Goal: Book appointment/travel/reservation

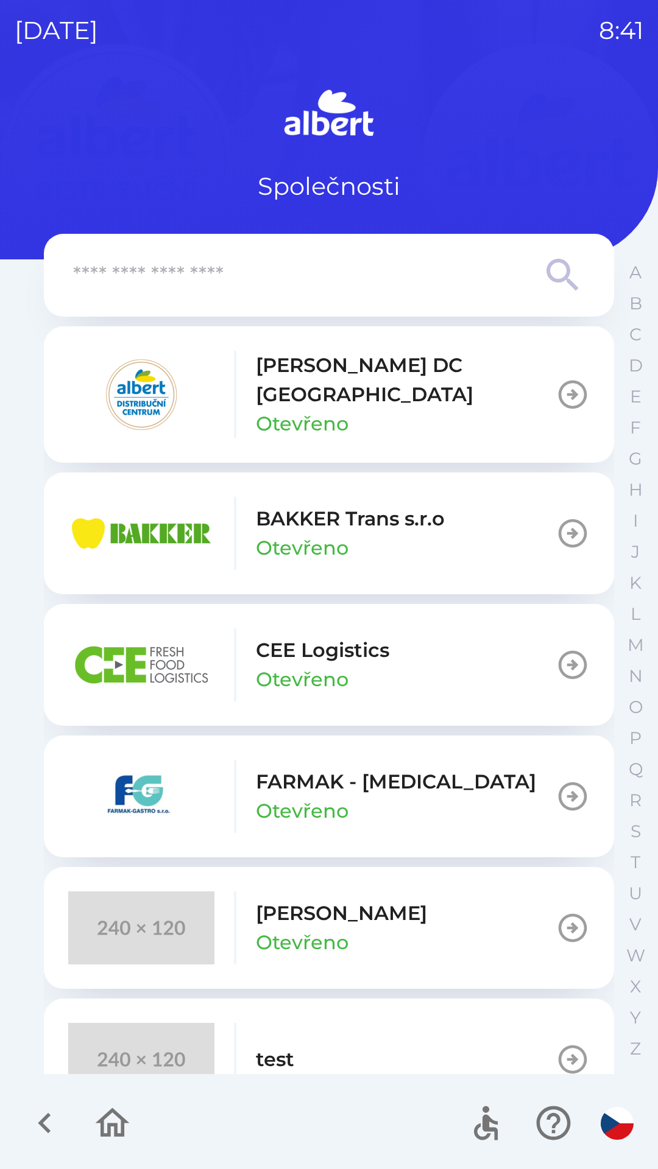
click at [557, 381] on icon "button" at bounding box center [572, 394] width 34 height 34
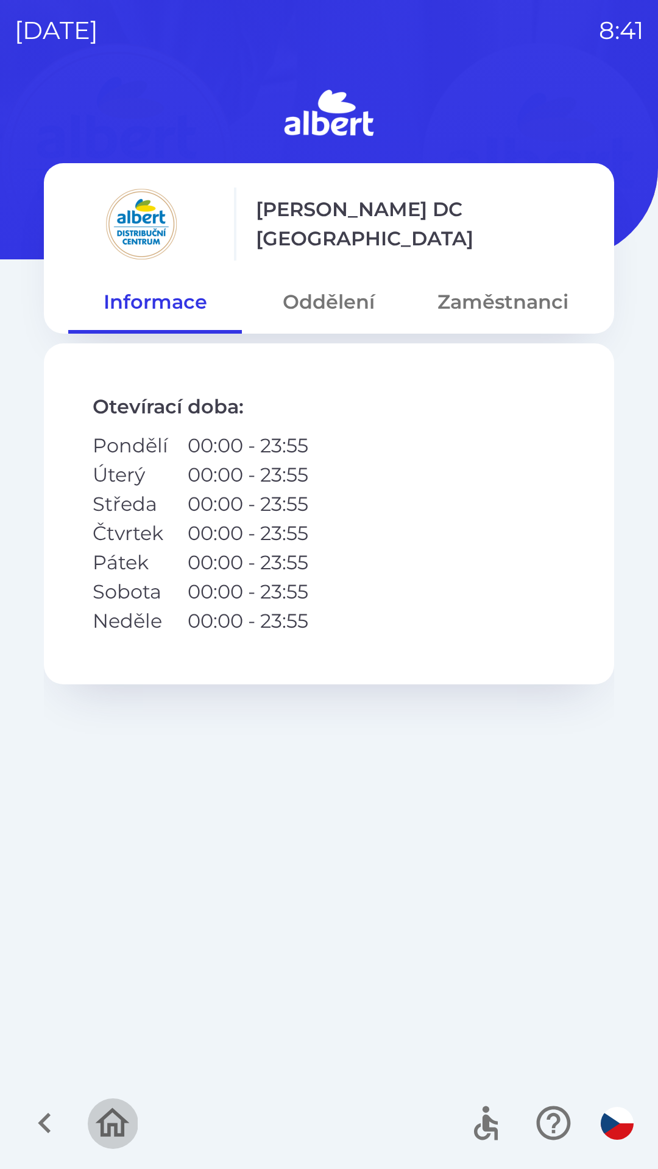
click at [111, 1134] on icon "button" at bounding box center [112, 1123] width 41 height 41
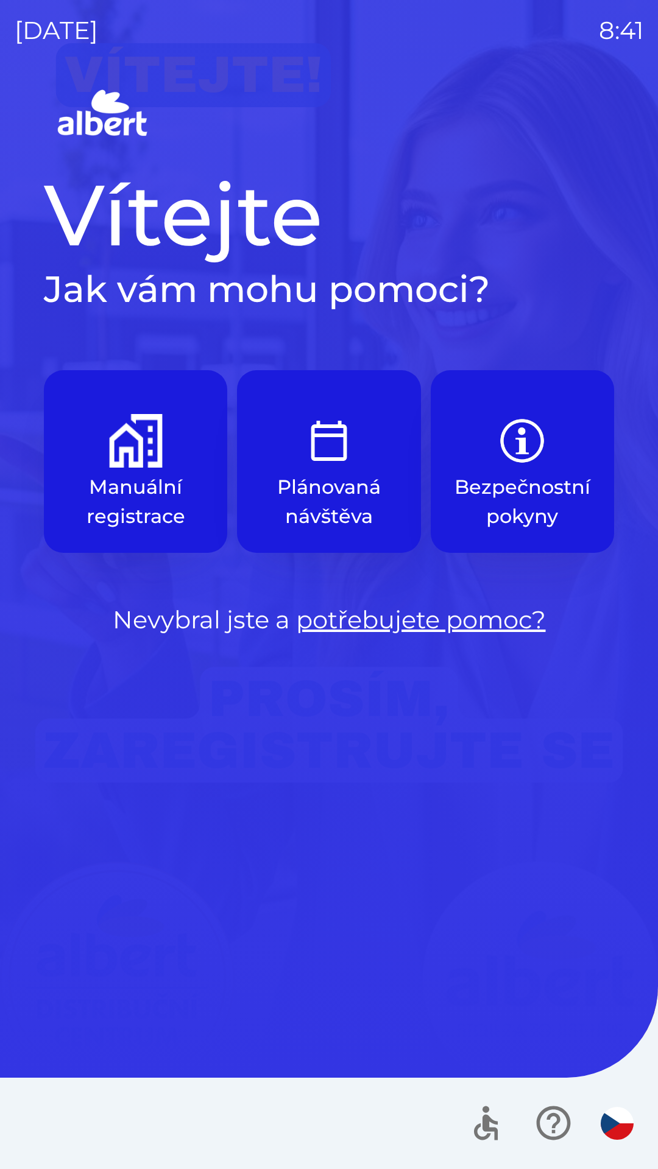
click at [345, 455] on img "button" at bounding box center [329, 441] width 54 height 54
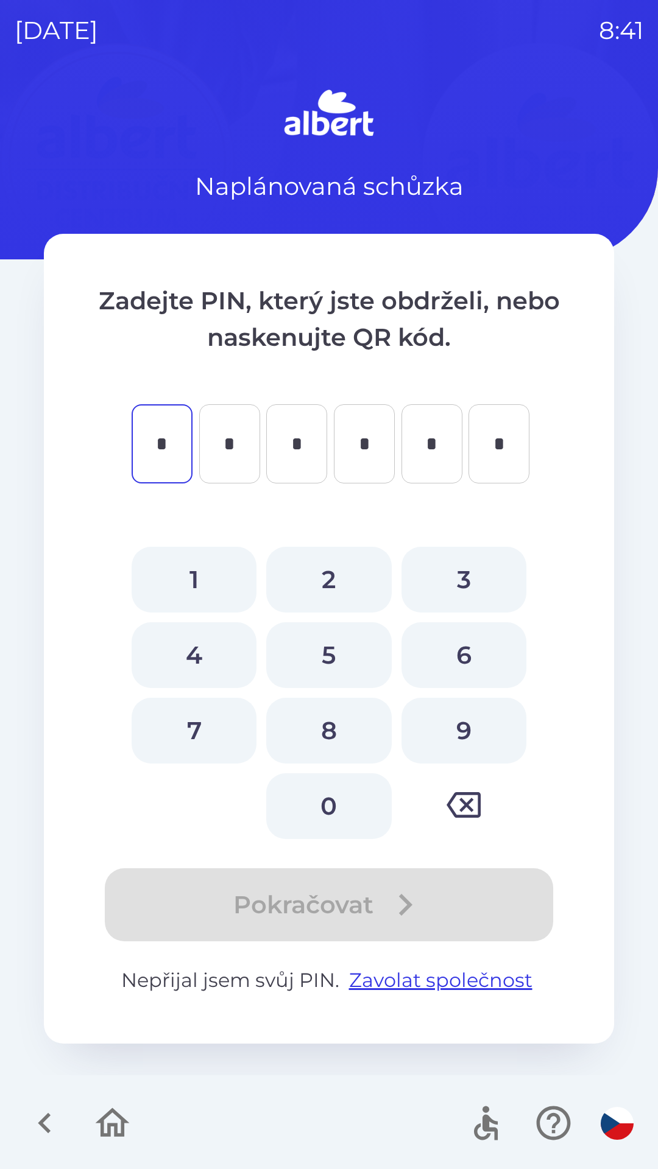
click at [187, 655] on button "4" at bounding box center [194, 655] width 125 height 66
type input "*"
click at [466, 661] on button "6" at bounding box center [463, 655] width 125 height 66
type input "*"
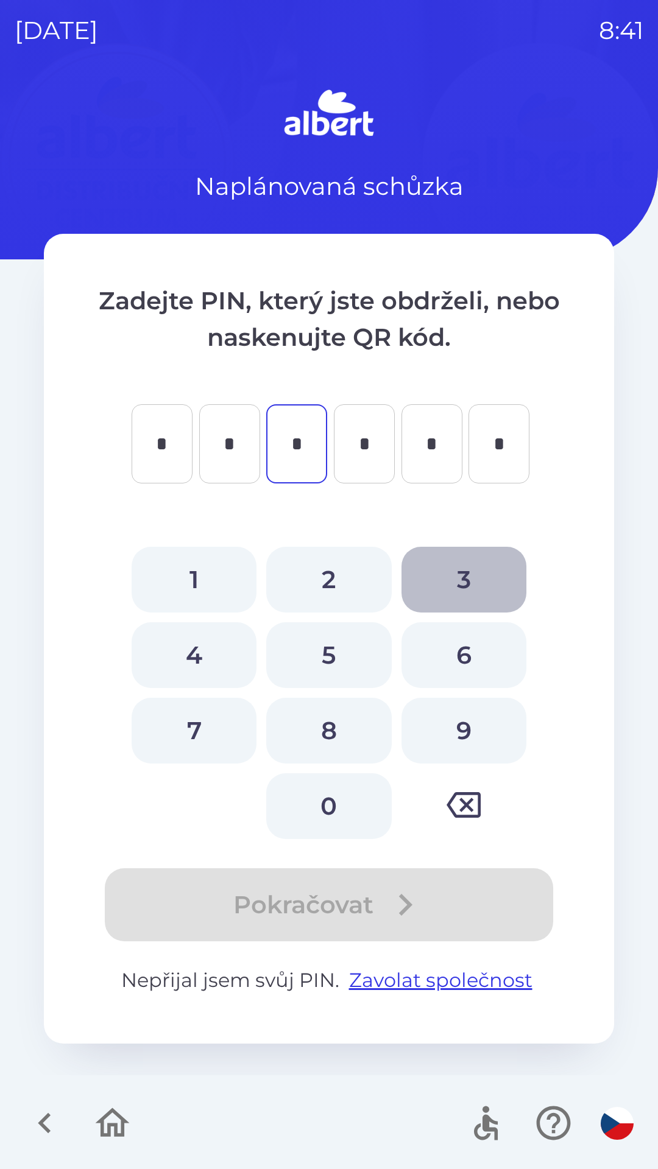
click at [465, 572] on button "3" at bounding box center [463, 580] width 125 height 66
type input "*"
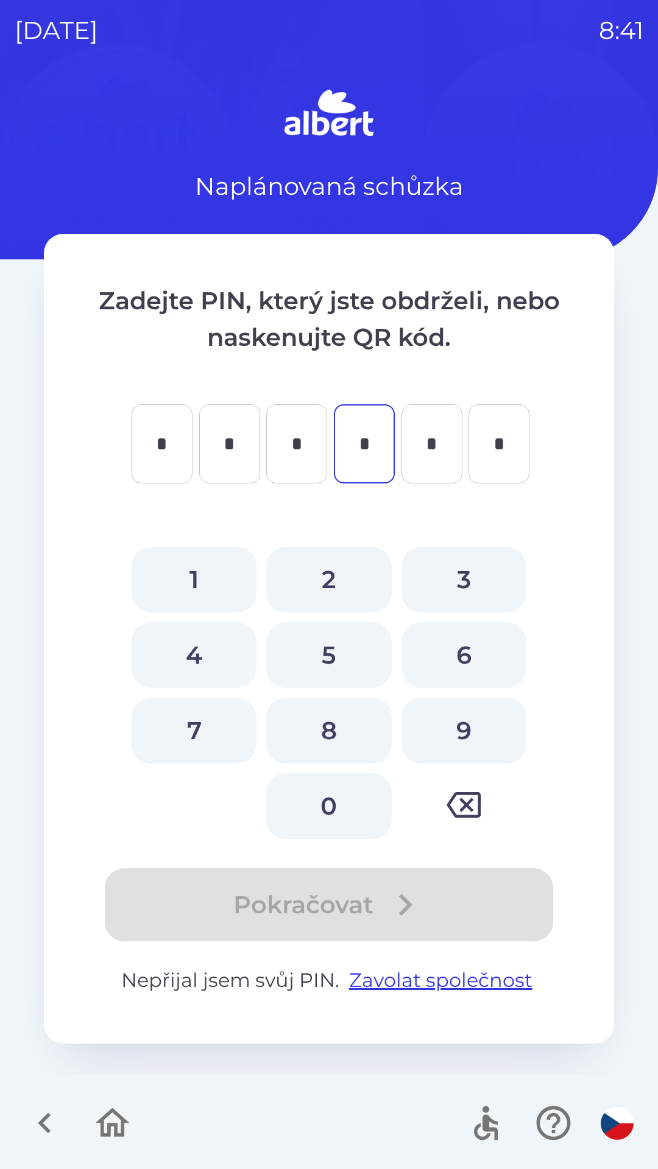
click at [460, 734] on button "9" at bounding box center [463, 731] width 125 height 66
type input "*"
click at [192, 723] on button "7" at bounding box center [194, 731] width 125 height 66
type input "*"
click at [197, 569] on button "1" at bounding box center [194, 580] width 125 height 66
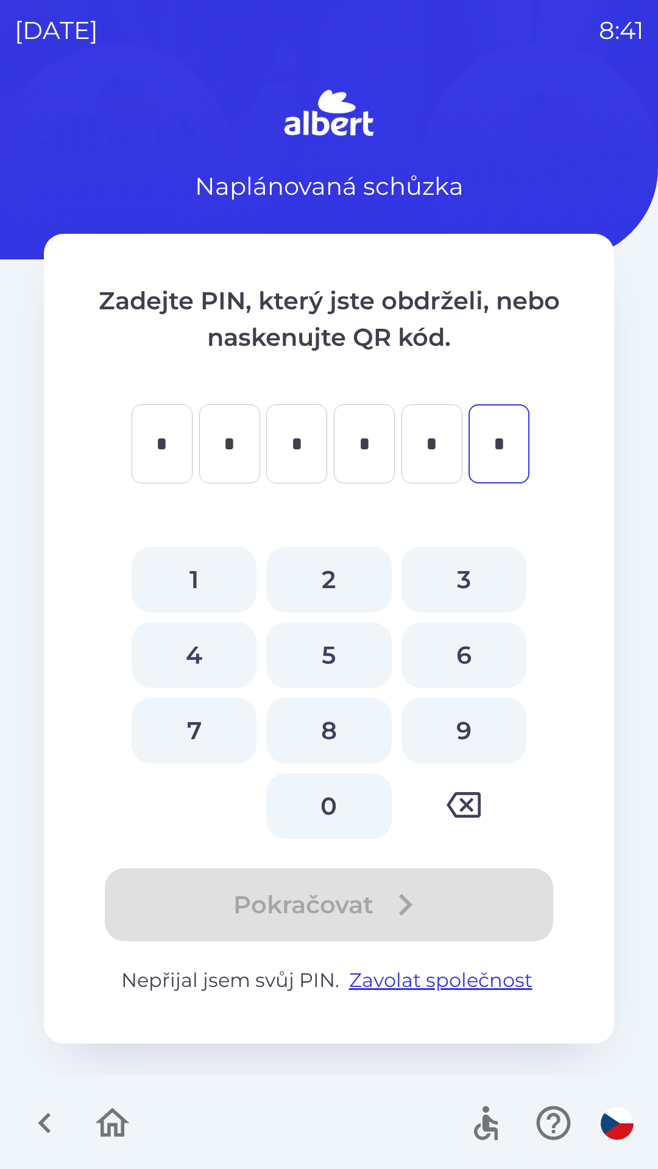
type input "*"
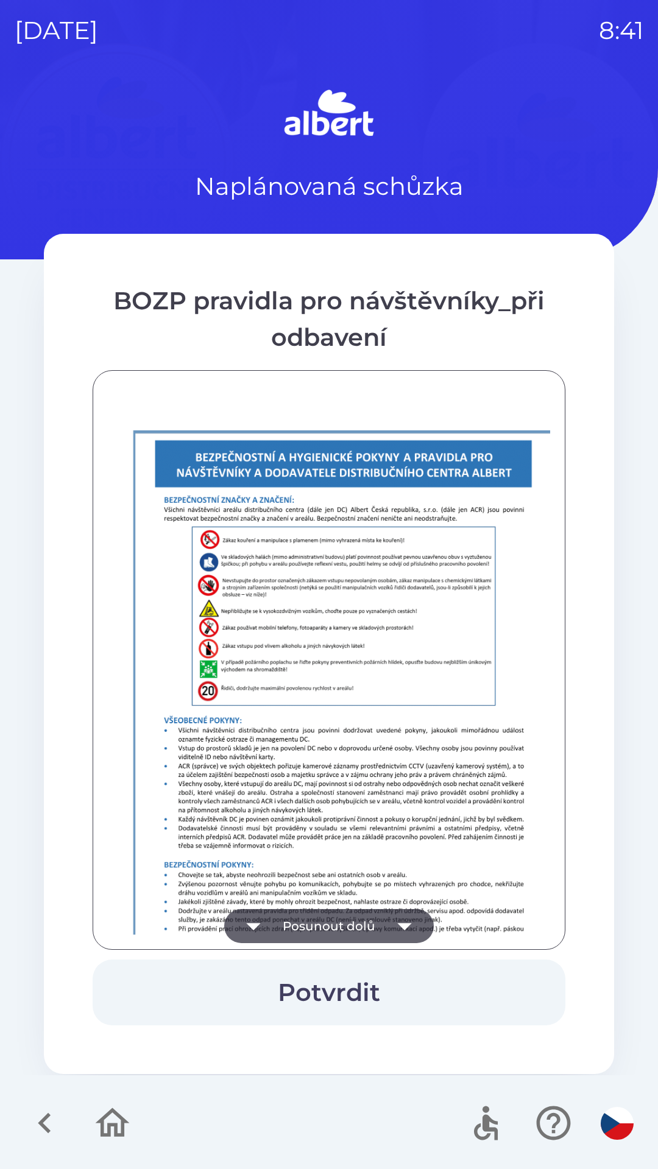
click at [330, 985] on button "Potvrdit" at bounding box center [329, 993] width 472 height 66
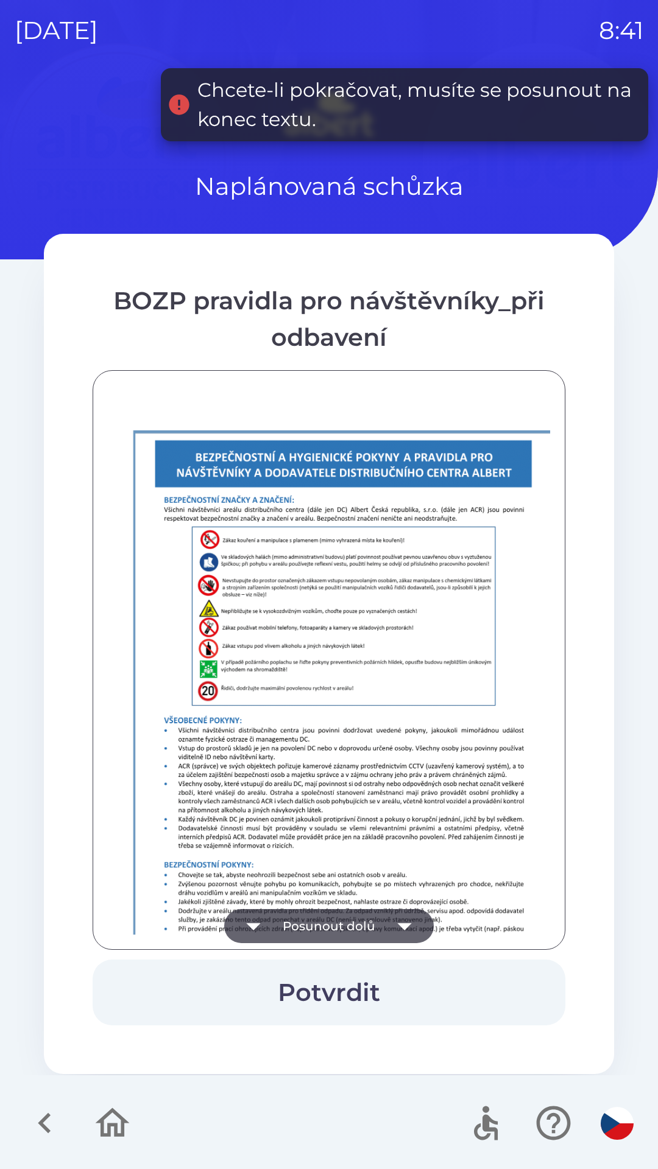
click at [407, 921] on icon "button" at bounding box center [404, 926] width 34 height 34
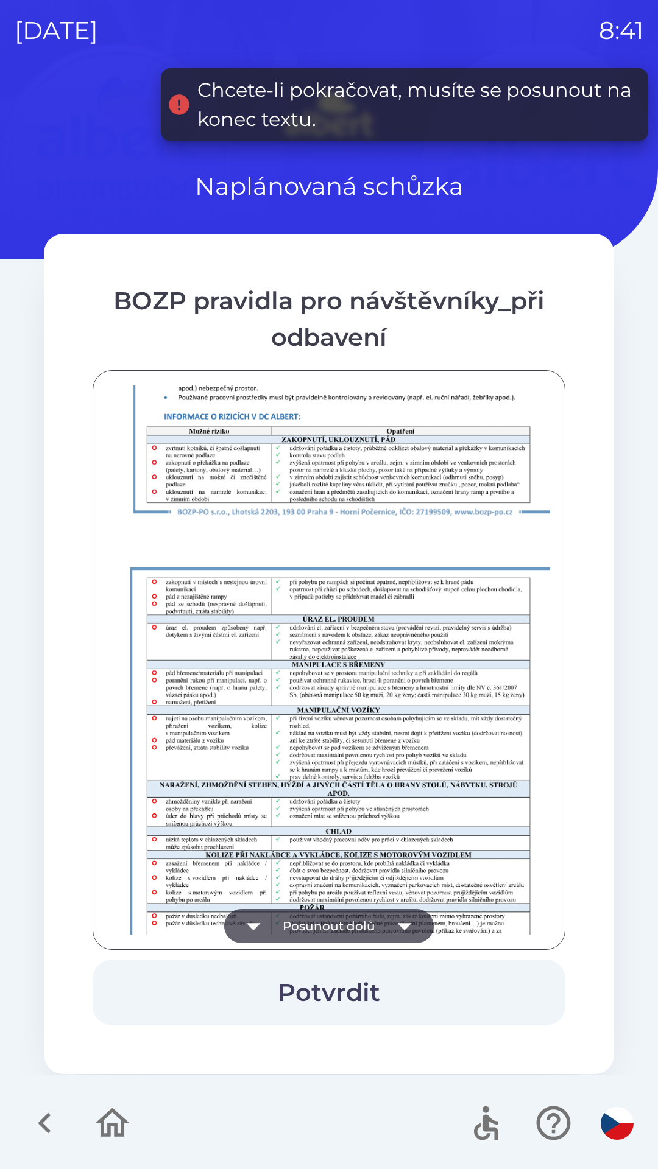
click at [405, 927] on icon "button" at bounding box center [404, 926] width 14 height 7
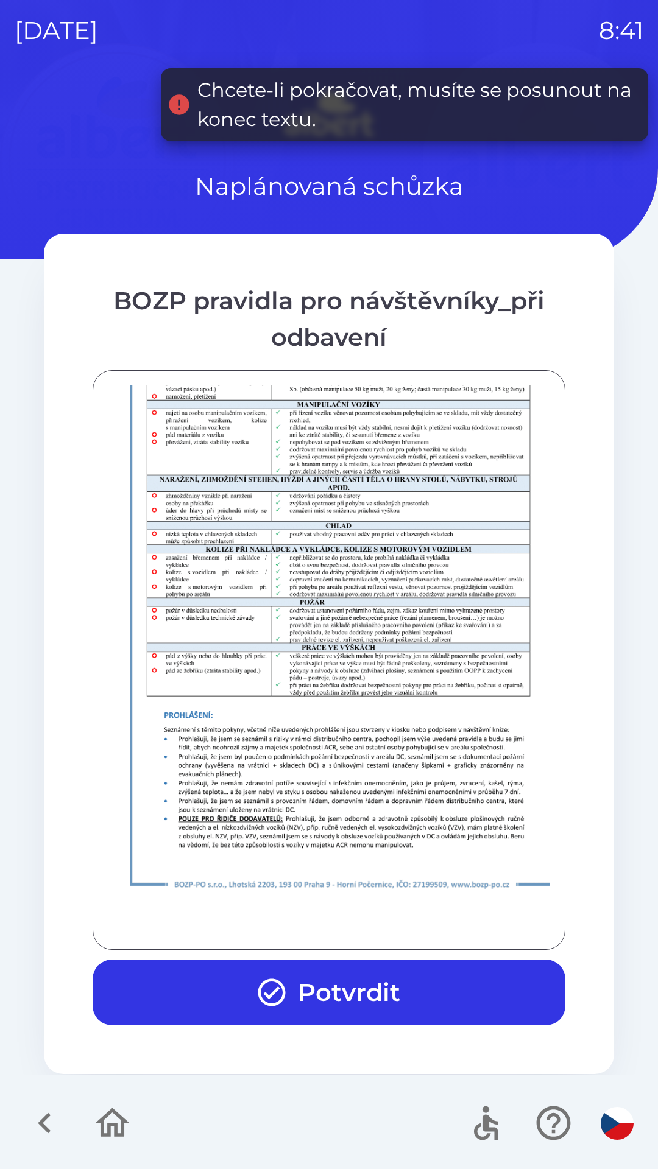
click at [354, 980] on button "Potvrdit" at bounding box center [329, 993] width 472 height 66
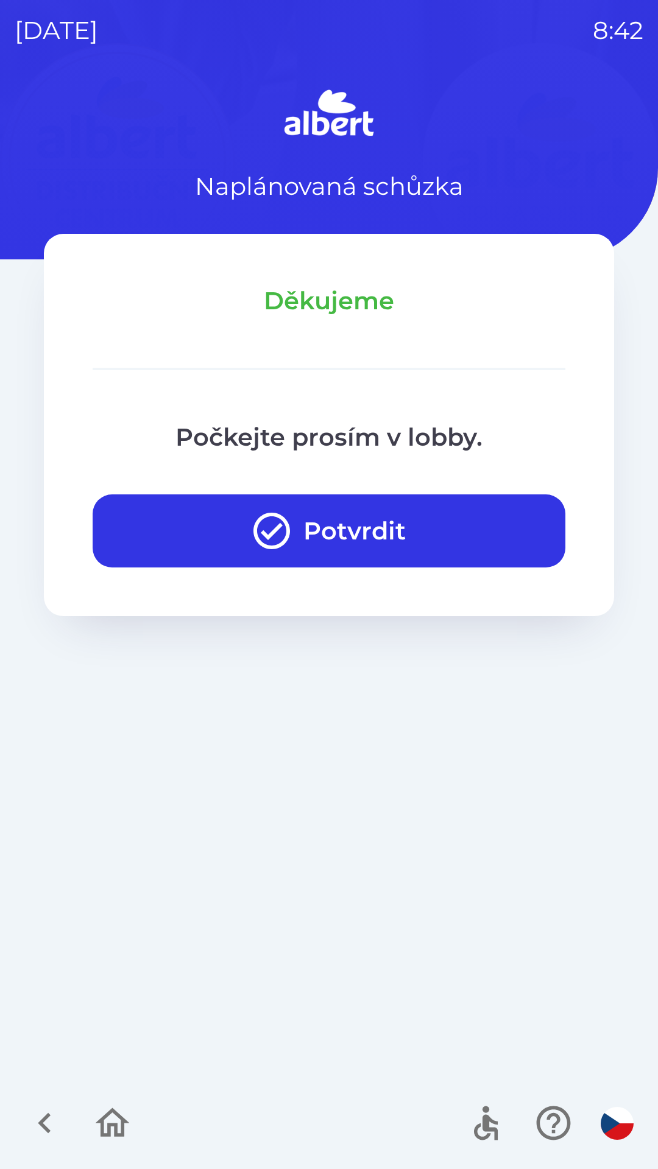
click at [369, 535] on button "Potvrdit" at bounding box center [329, 530] width 472 height 73
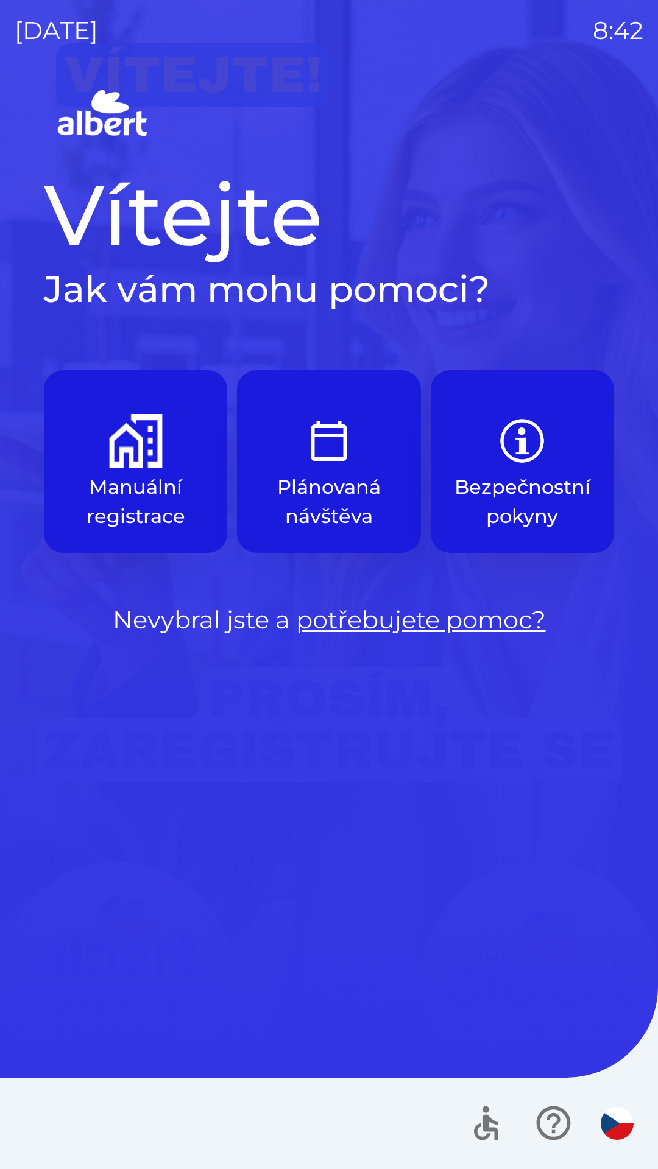
click at [344, 472] on p "Plánovaná návštěva" at bounding box center [328, 501] width 125 height 58
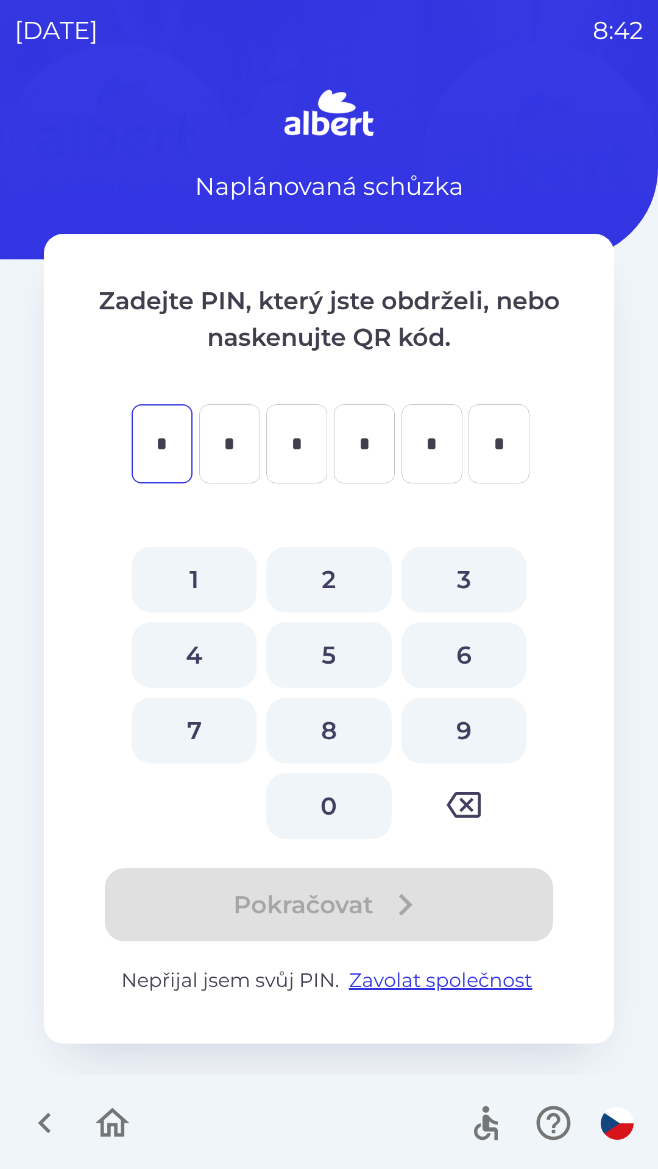
click at [329, 734] on button "8" at bounding box center [328, 731] width 125 height 66
type input "*"
click at [446, 649] on button "6" at bounding box center [463, 655] width 125 height 66
type input "*"
click at [319, 797] on button "0" at bounding box center [328, 806] width 125 height 66
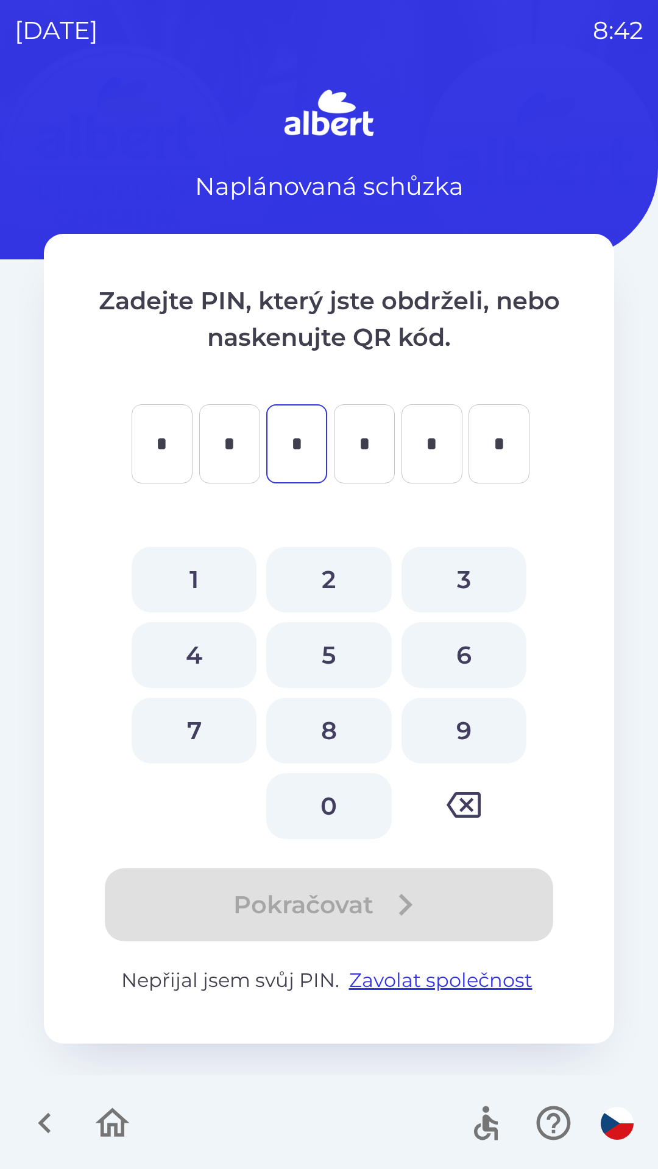
type input "*"
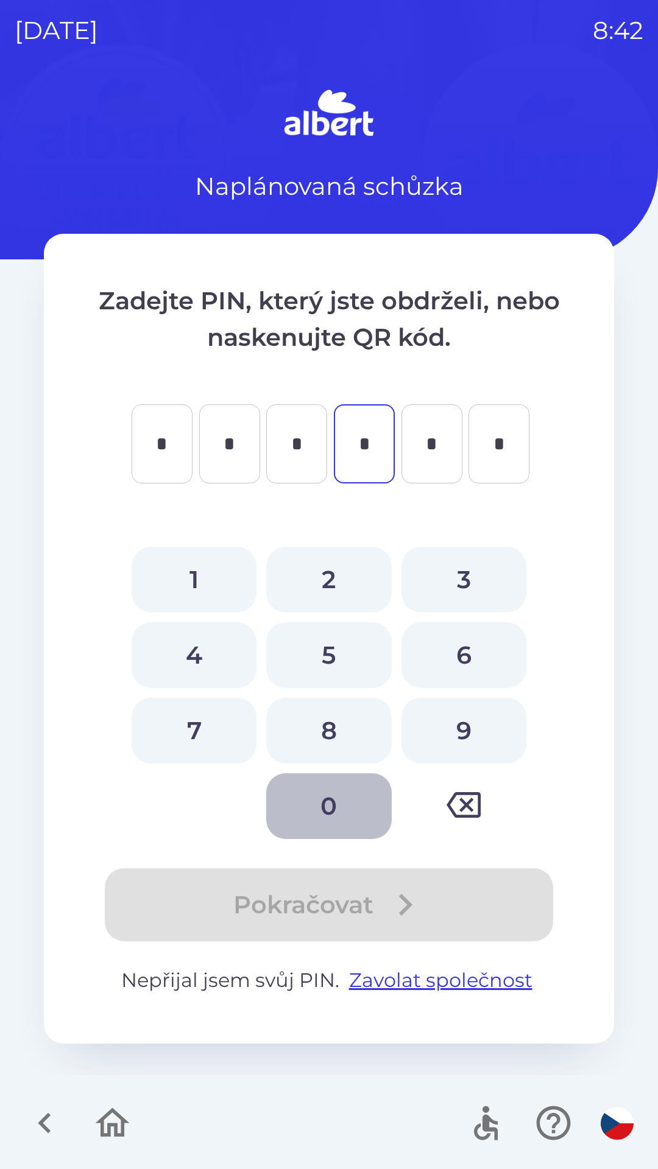
click at [311, 809] on button "0" at bounding box center [328, 806] width 125 height 66
type input "*"
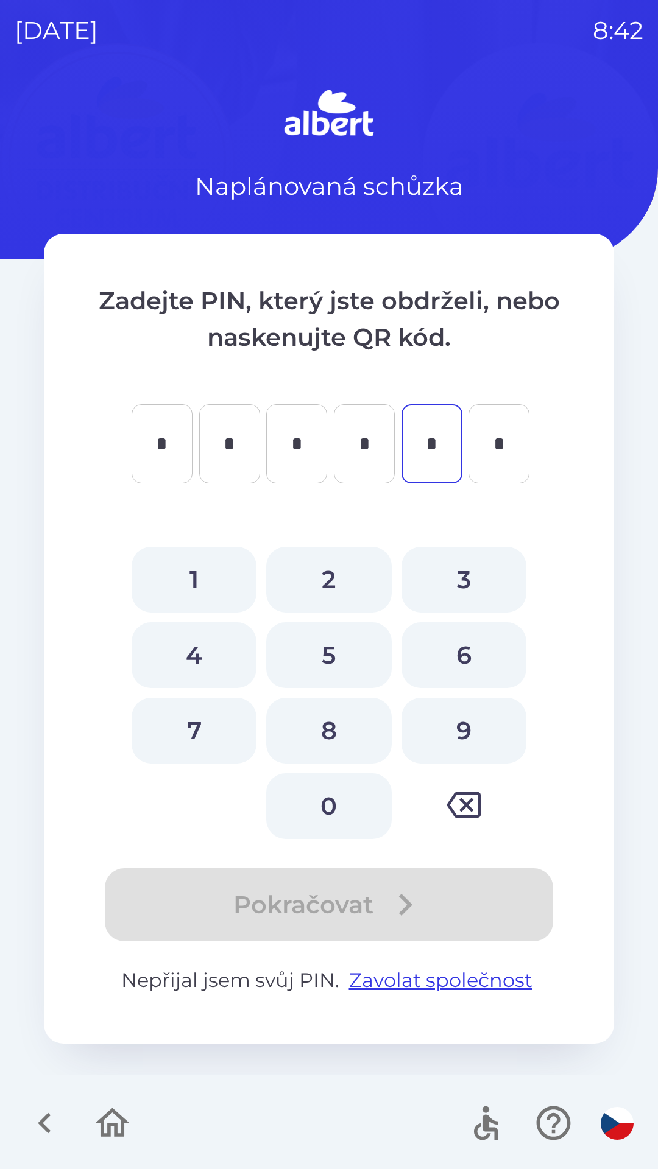
click at [448, 729] on button "9" at bounding box center [463, 731] width 125 height 66
type input "*"
click at [454, 581] on button "3" at bounding box center [463, 580] width 125 height 66
type input "*"
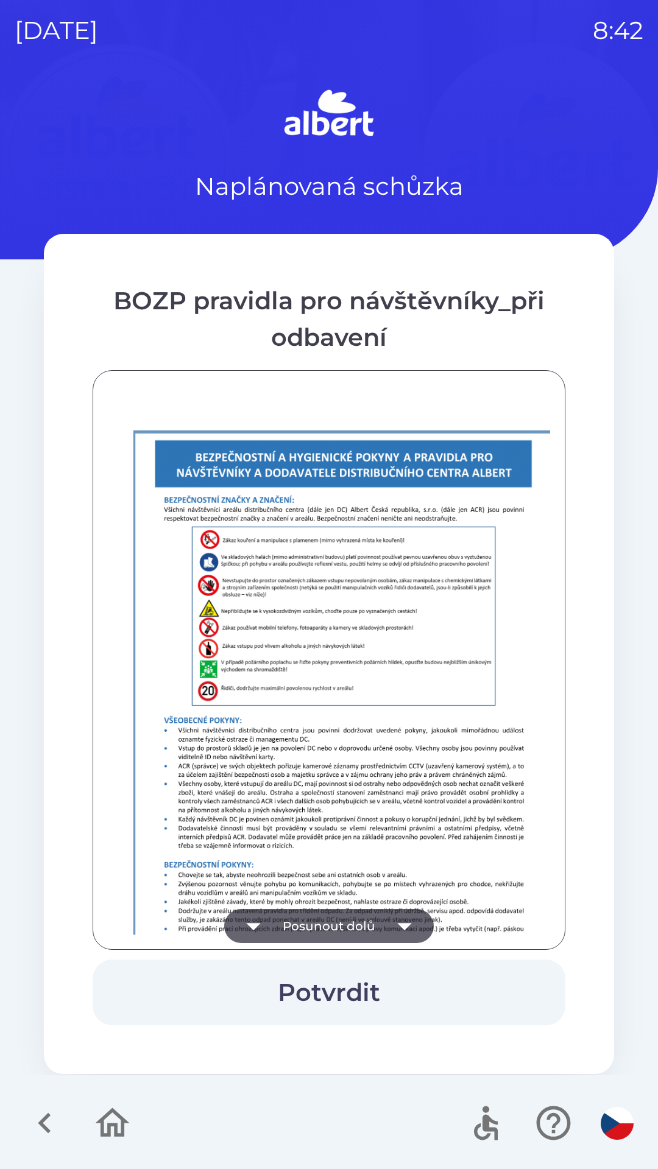
click at [404, 927] on icon "button" at bounding box center [404, 926] width 14 height 7
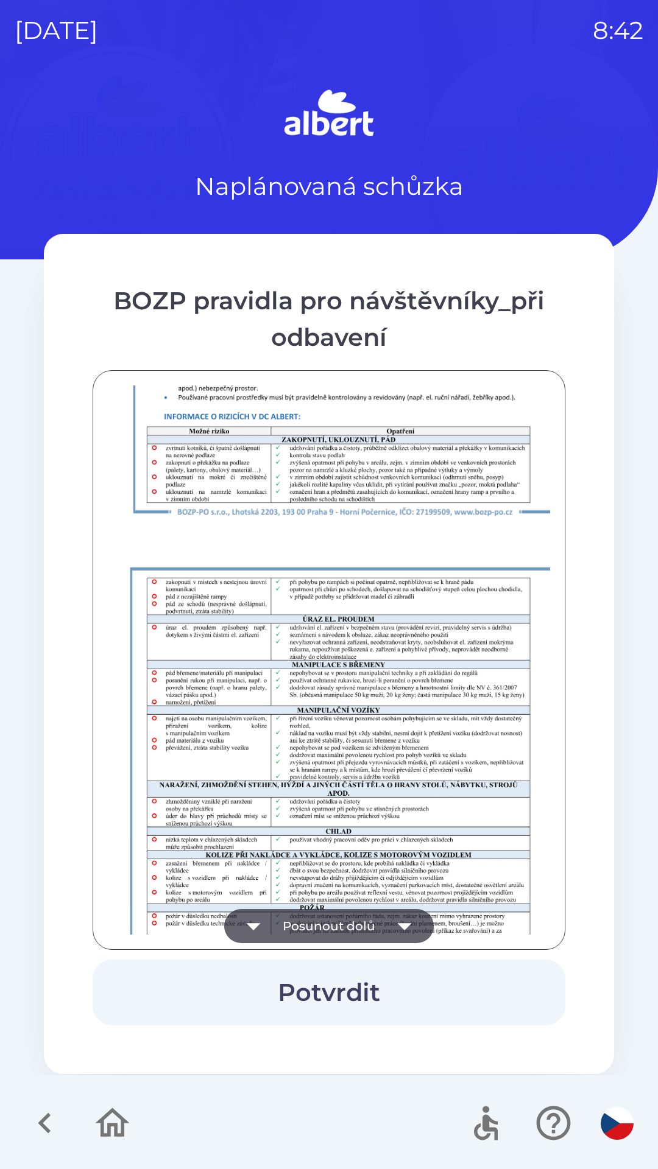
click at [404, 935] on icon "button" at bounding box center [404, 926] width 34 height 34
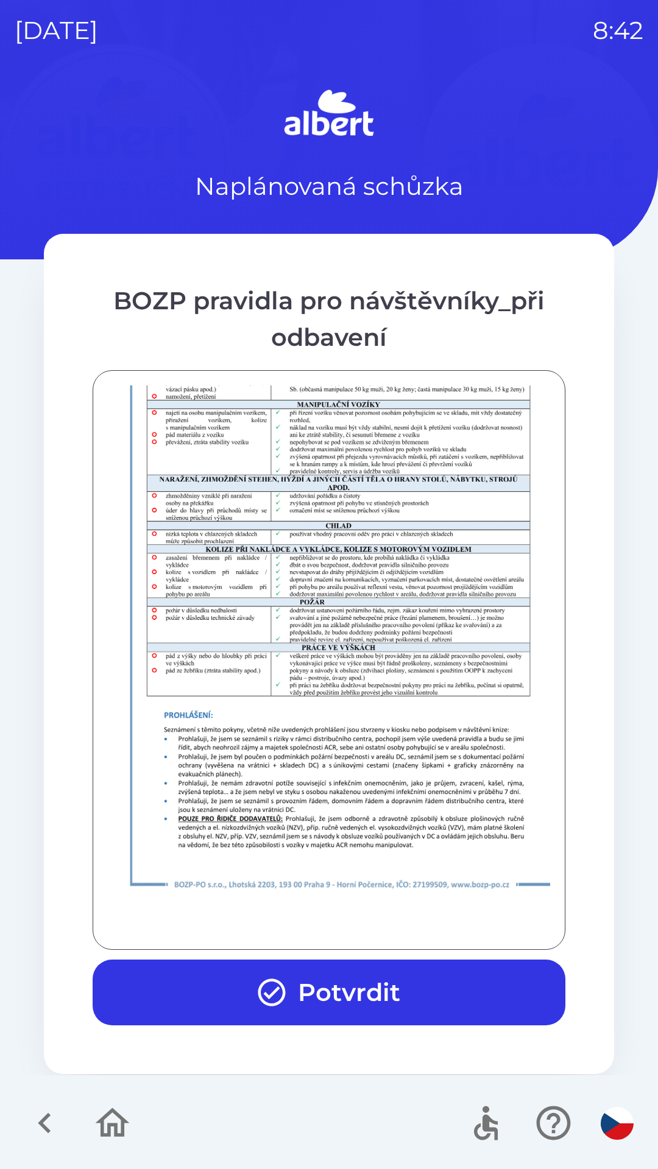
click at [372, 985] on button "Potvrdit" at bounding box center [329, 993] width 472 height 66
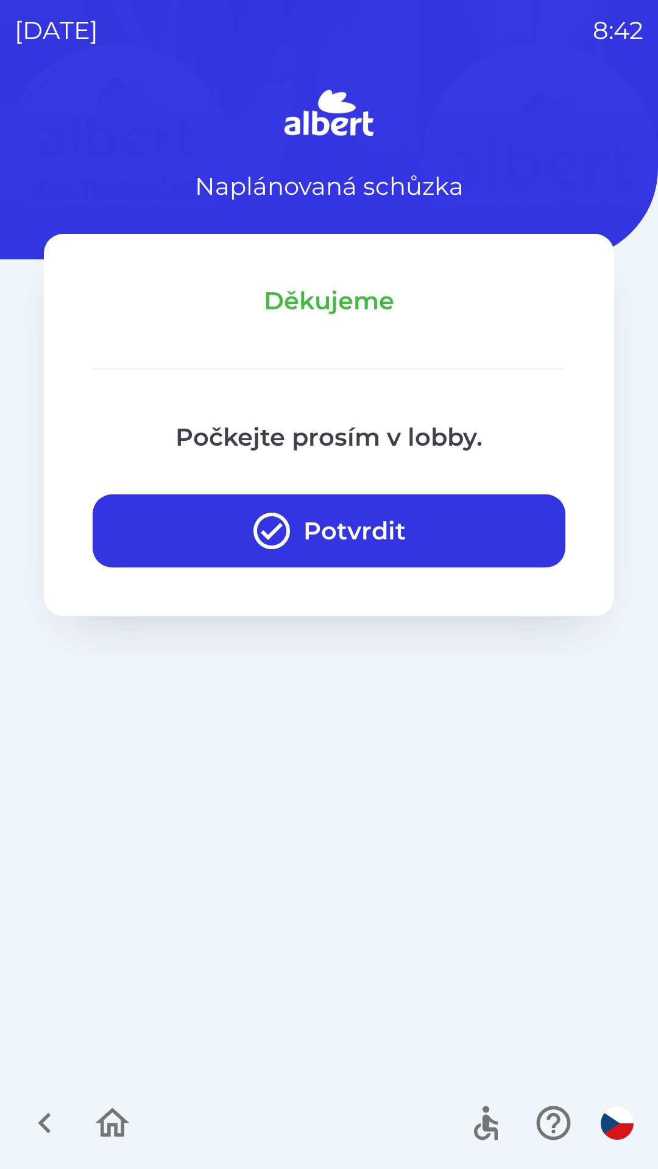
click at [432, 533] on button "Potvrdit" at bounding box center [329, 530] width 472 height 73
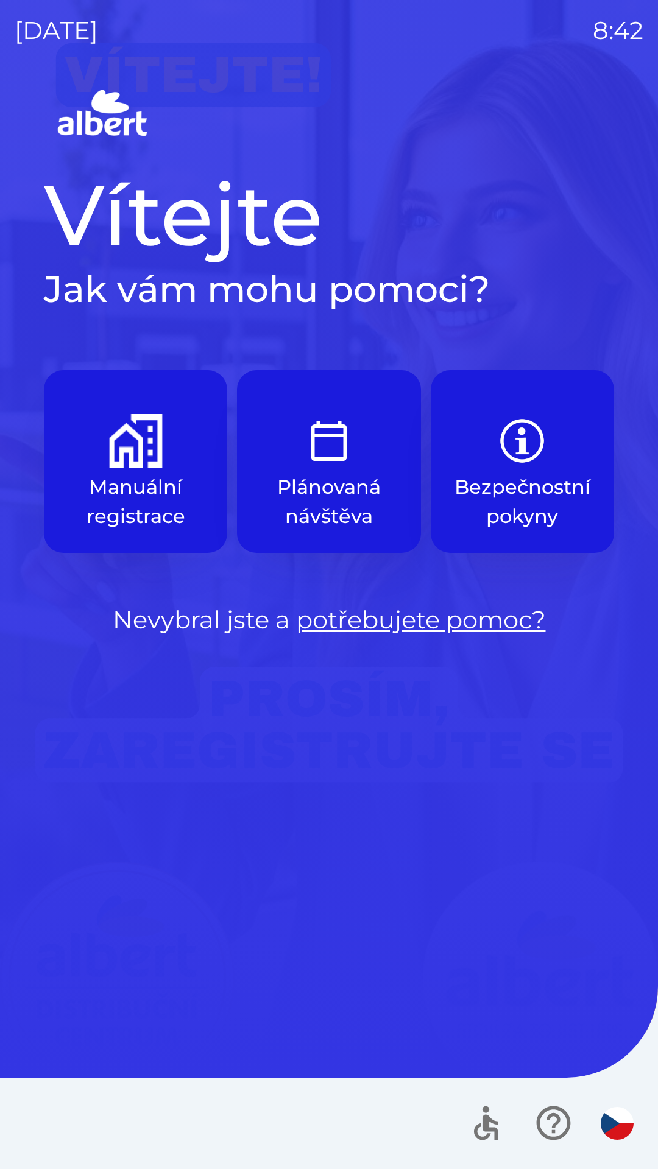
click at [136, 461] on img "button" at bounding box center [136, 441] width 54 height 54
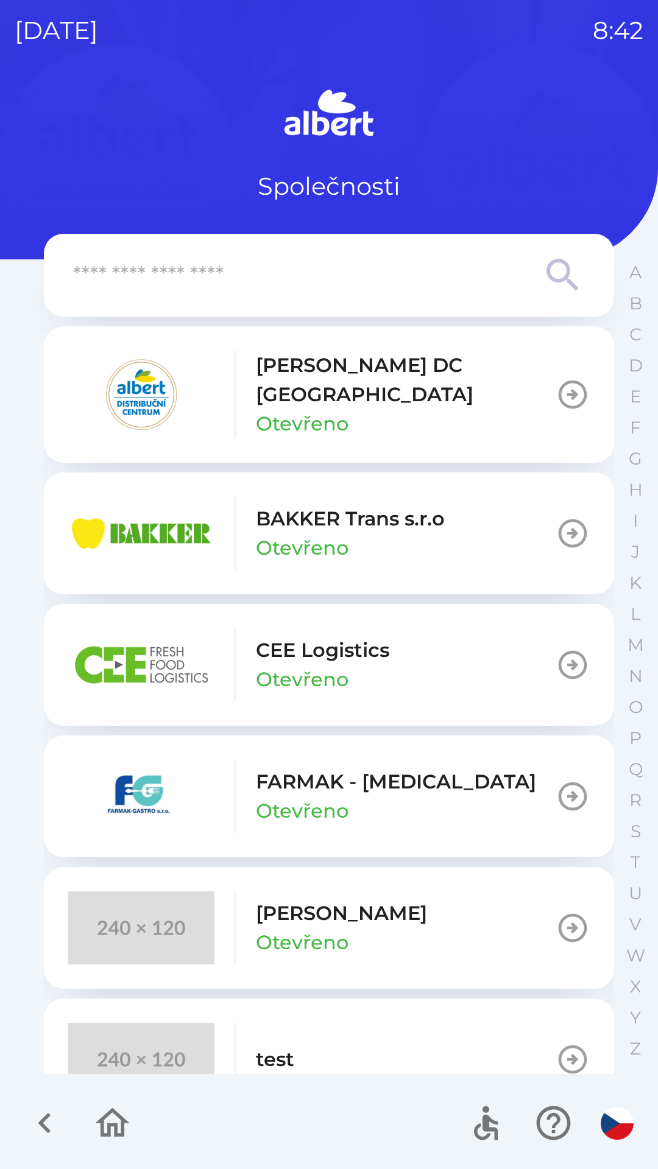
click at [528, 406] on button "[PERSON_NAME] DC [GEOGRAPHIC_DATA] Otevřeno" at bounding box center [329, 394] width 570 height 136
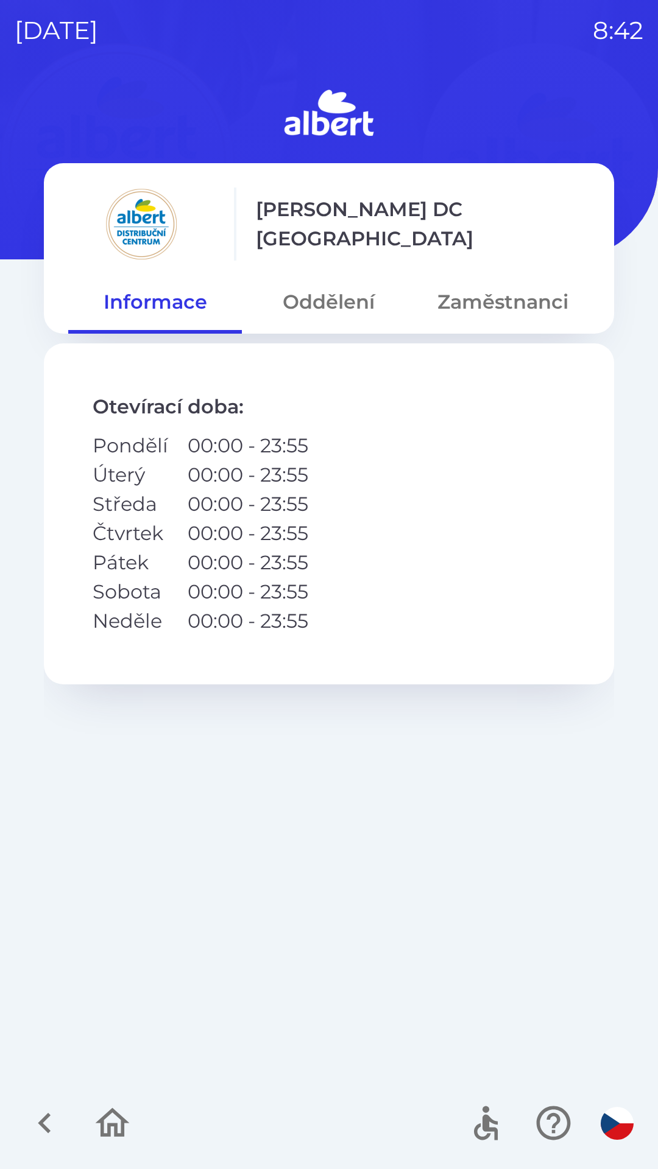
click at [530, 301] on button "Zaměstnanci" at bounding box center [503, 302] width 174 height 44
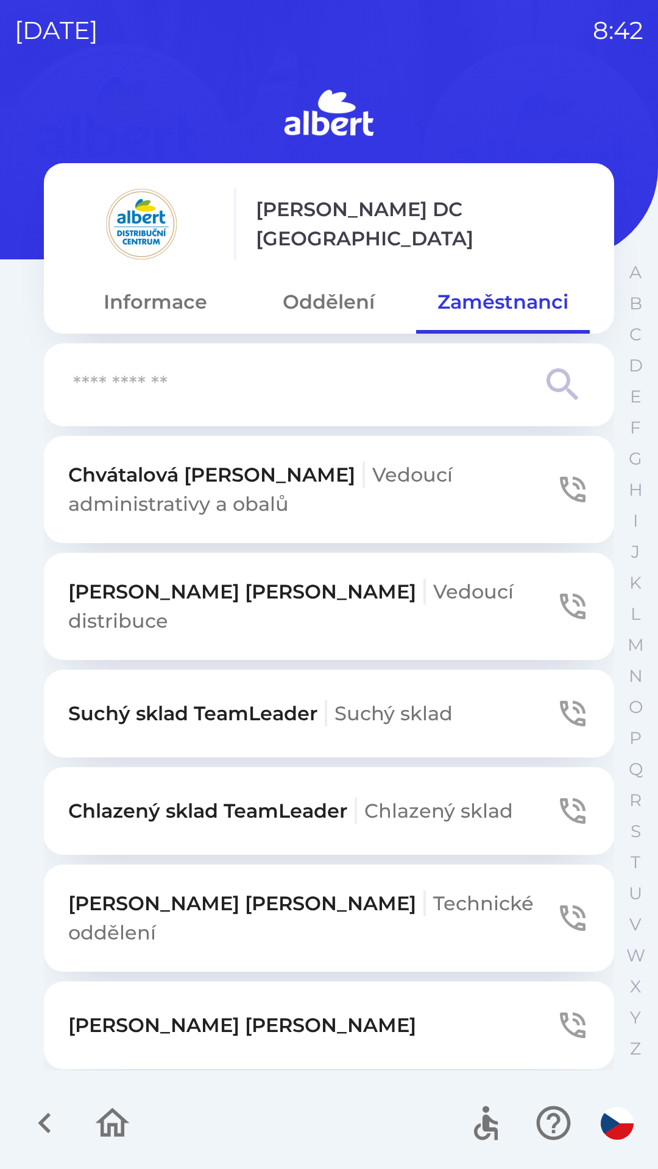
click at [445, 701] on span "Suchý sklad" at bounding box center [393, 713] width 118 height 24
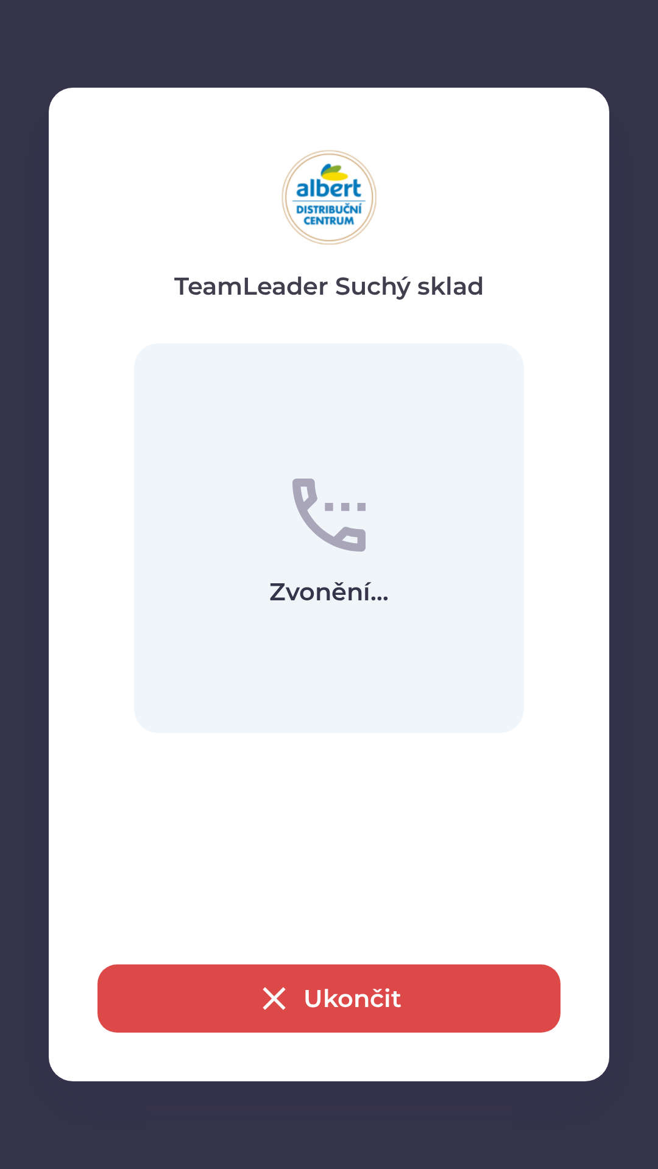
click at [359, 981] on button "Ukončit" at bounding box center [328, 998] width 463 height 68
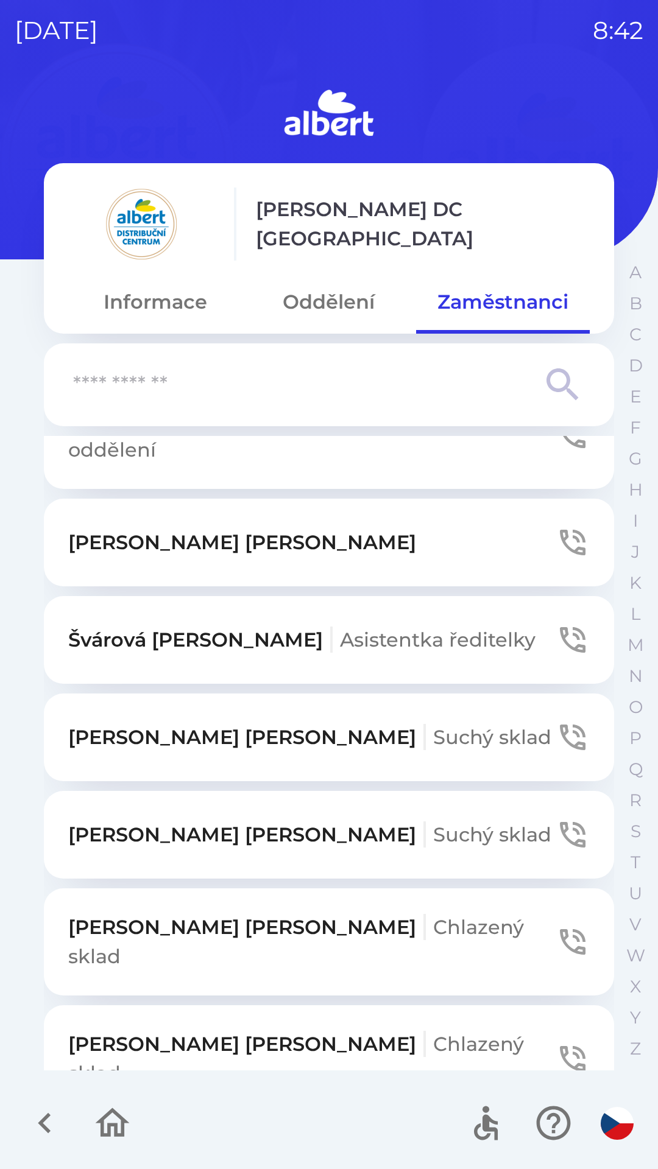
scroll to position [485, 0]
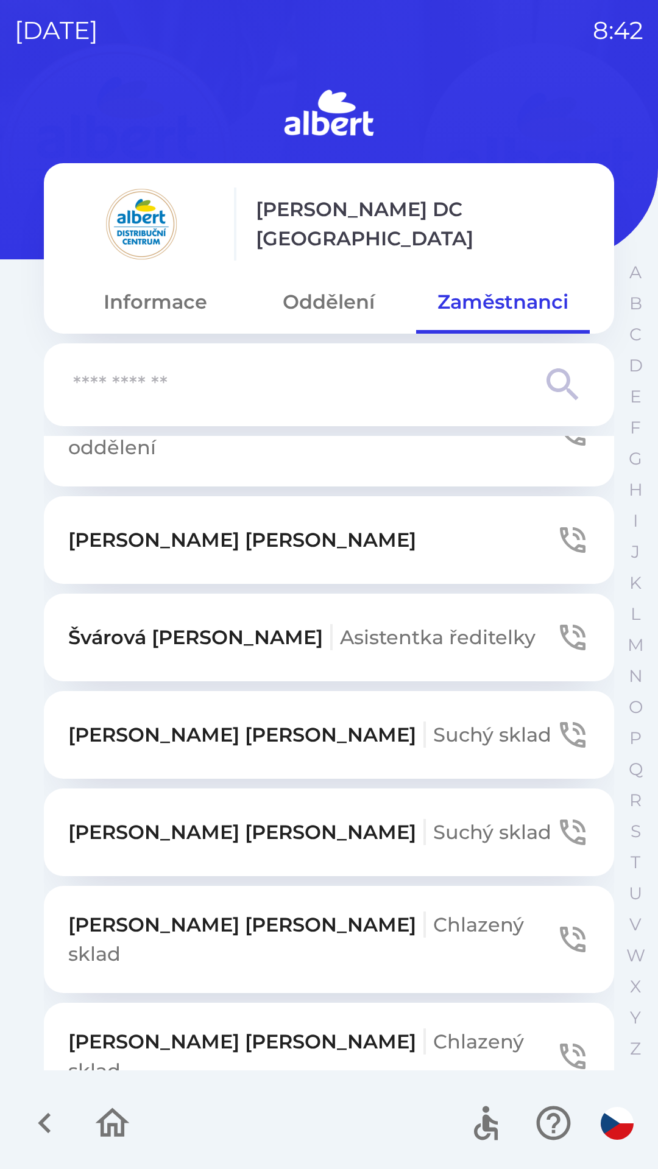
click at [543, 599] on button "[PERSON_NAME] ředitelky" at bounding box center [329, 638] width 570 height 88
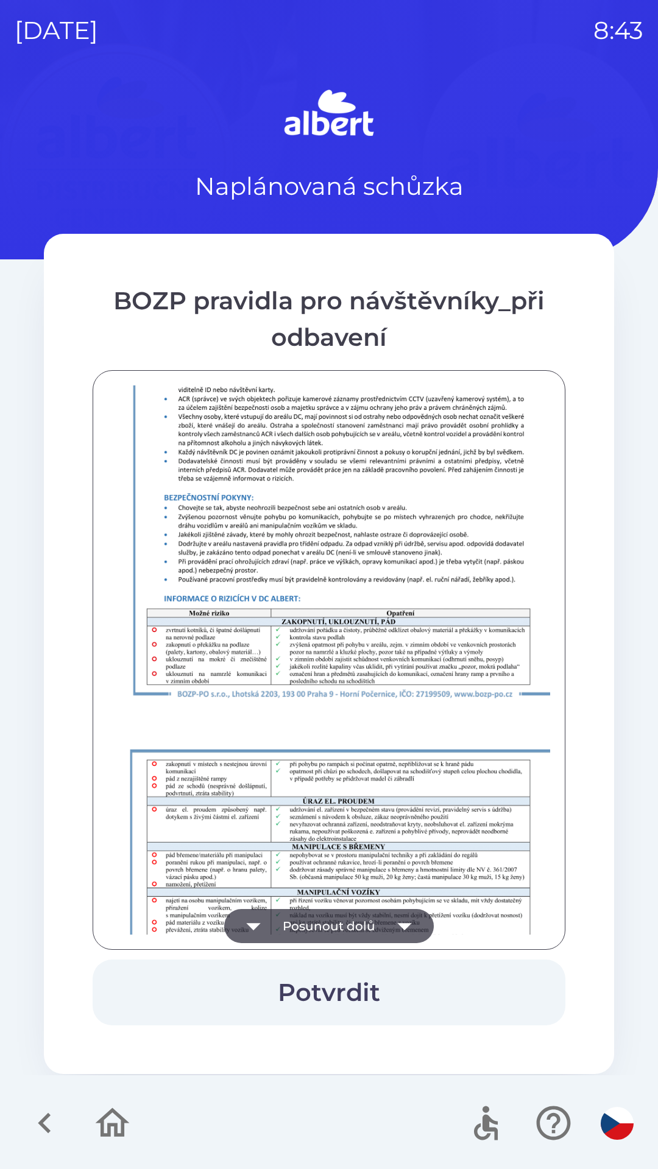
scroll to position [855, 0]
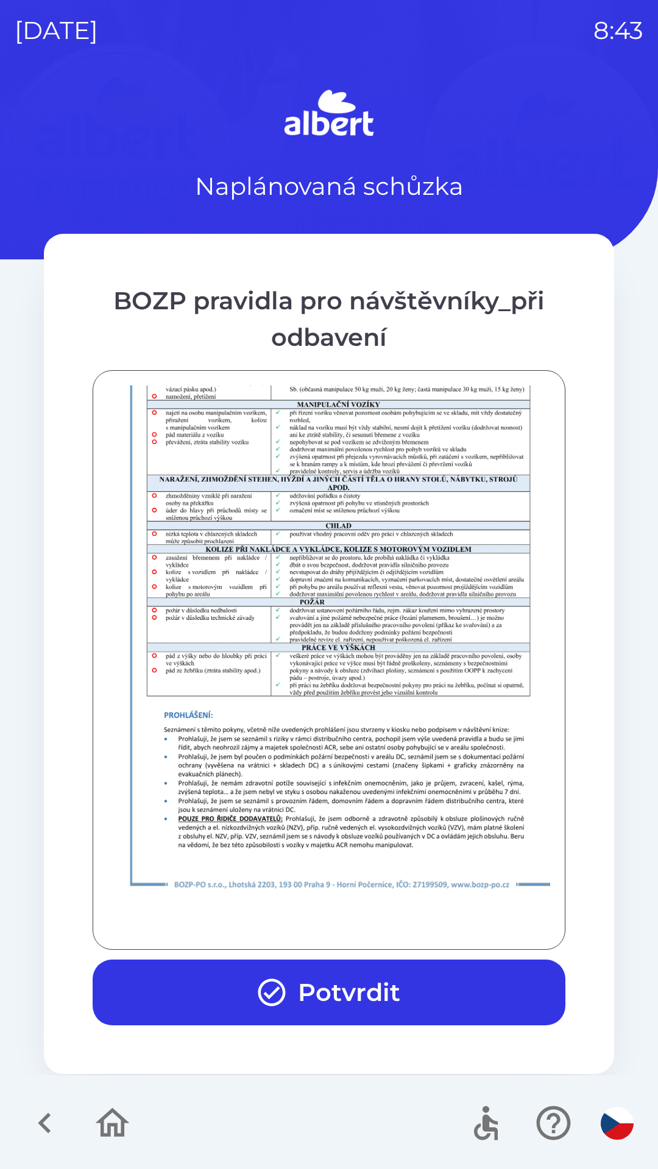
click at [359, 982] on button "Potvrdit" at bounding box center [329, 993] width 472 height 66
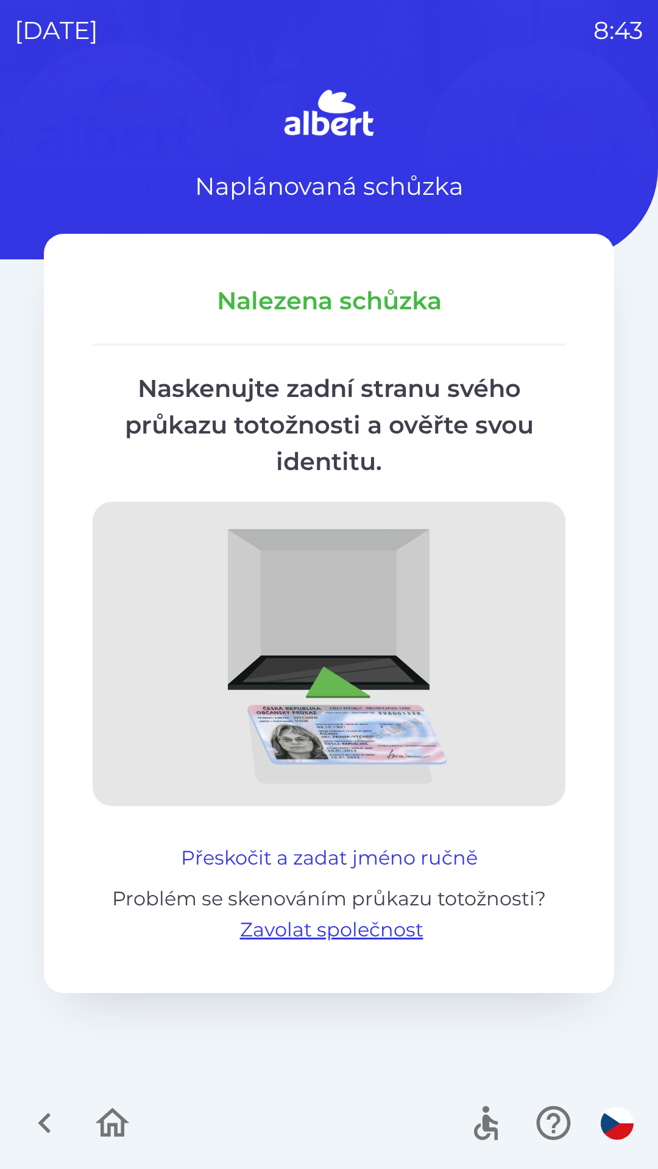
click at [390, 854] on button "Přeskočit a zadat jméno ručně" at bounding box center [329, 857] width 306 height 29
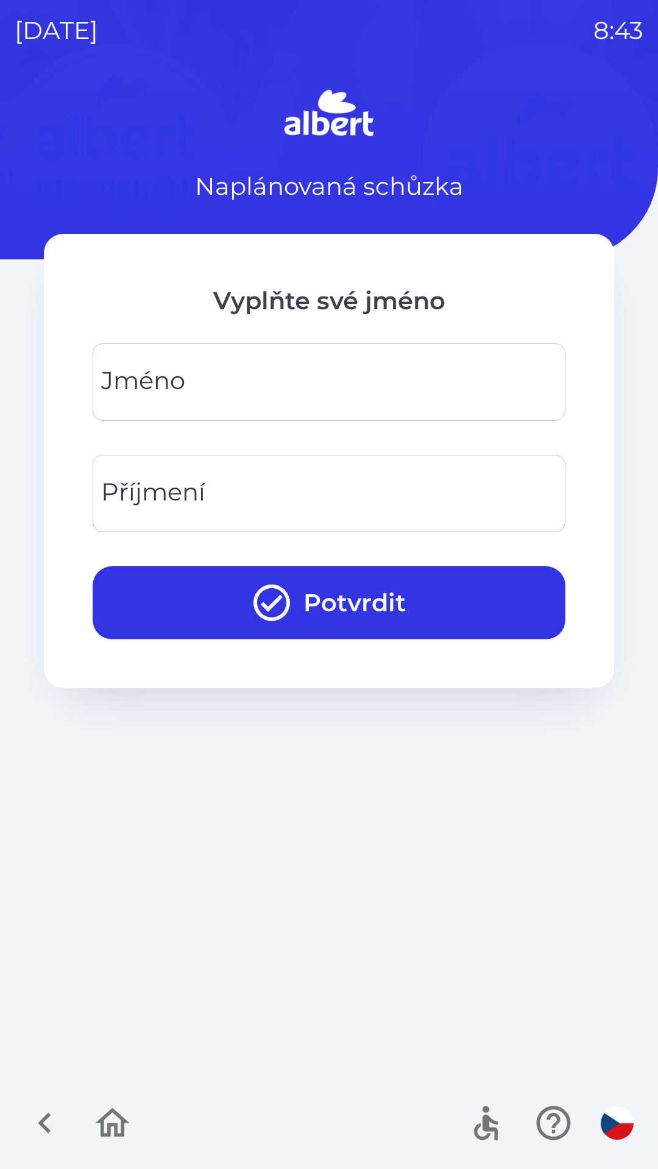
click at [234, 383] on input "Jméno" at bounding box center [328, 382] width 443 height 48
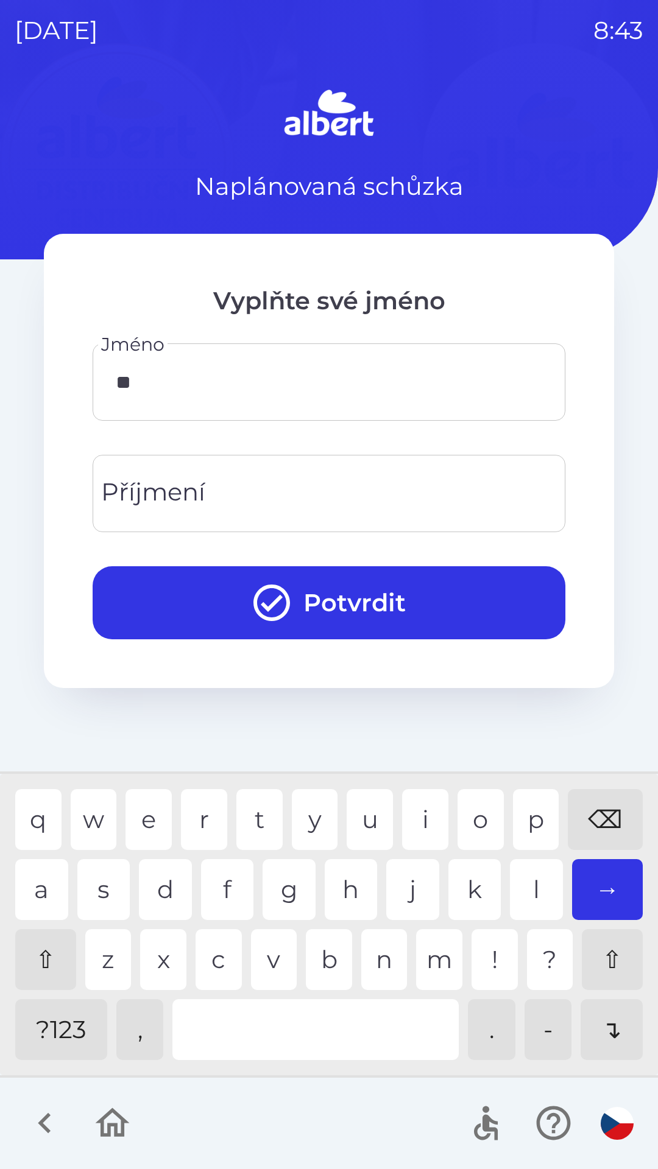
click at [205, 818] on div "r" at bounding box center [204, 819] width 46 height 61
click at [58, 879] on div "a" at bounding box center [41, 889] width 53 height 61
click at [526, 878] on div "l" at bounding box center [536, 889] width 53 height 61
type input "*"
click at [602, 802] on div "⌫" at bounding box center [604, 819] width 75 height 61
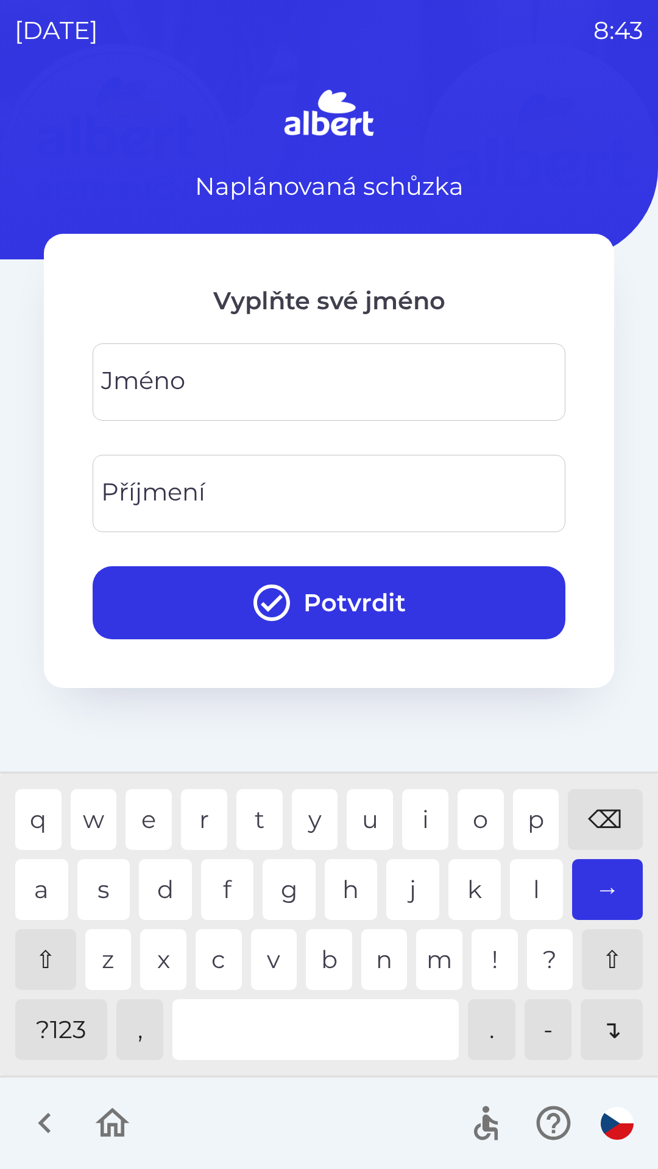
click at [163, 372] on div "[PERSON_NAME]" at bounding box center [329, 381] width 472 height 77
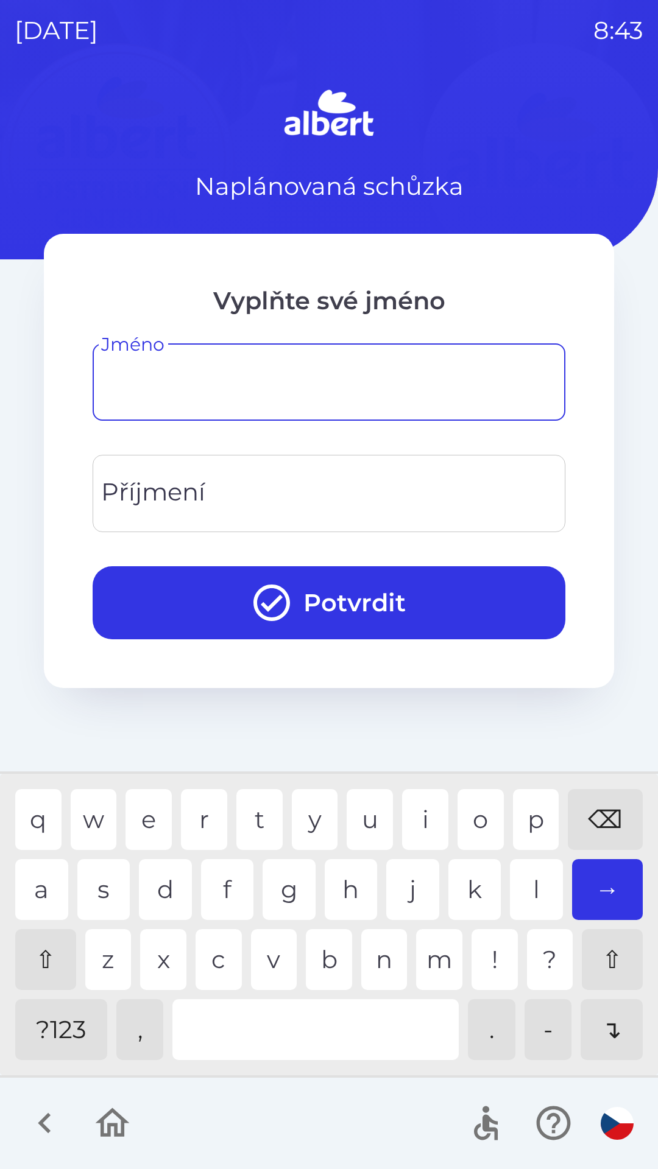
click at [607, 883] on div "→" at bounding box center [607, 889] width 71 height 61
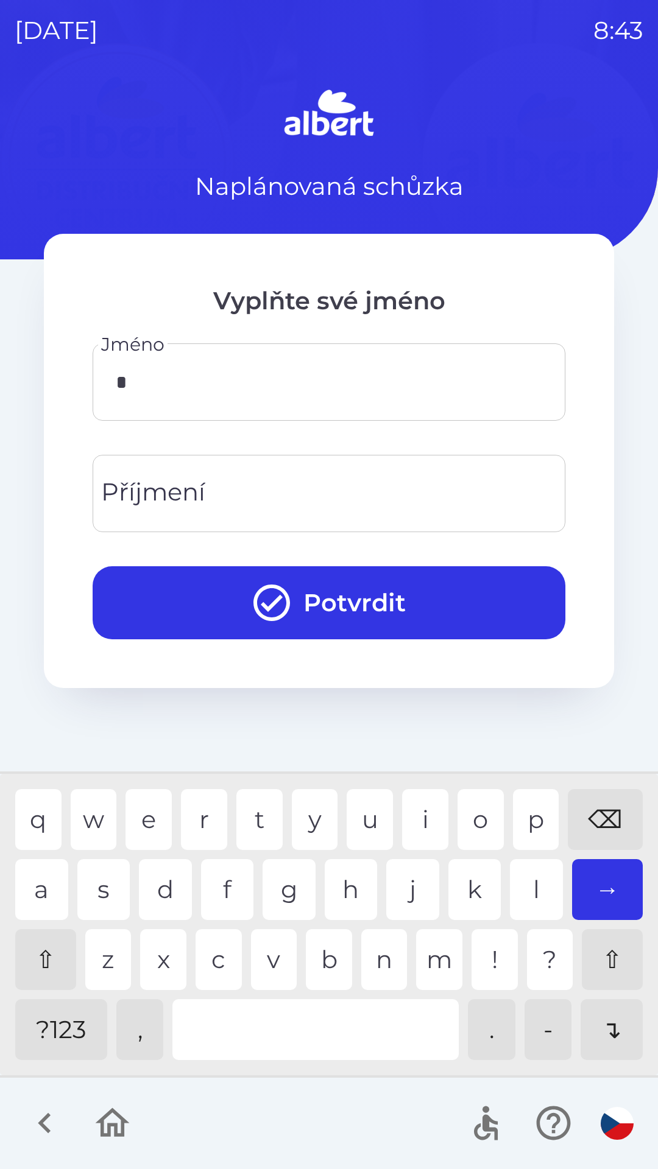
click at [100, 955] on div "z" at bounding box center [108, 959] width 46 height 61
click at [155, 806] on div "e" at bounding box center [148, 819] width 46 height 61
type input "******"
click at [219, 483] on input "Příjmení" at bounding box center [328, 493] width 443 height 48
click at [256, 805] on div "t" at bounding box center [259, 819] width 46 height 61
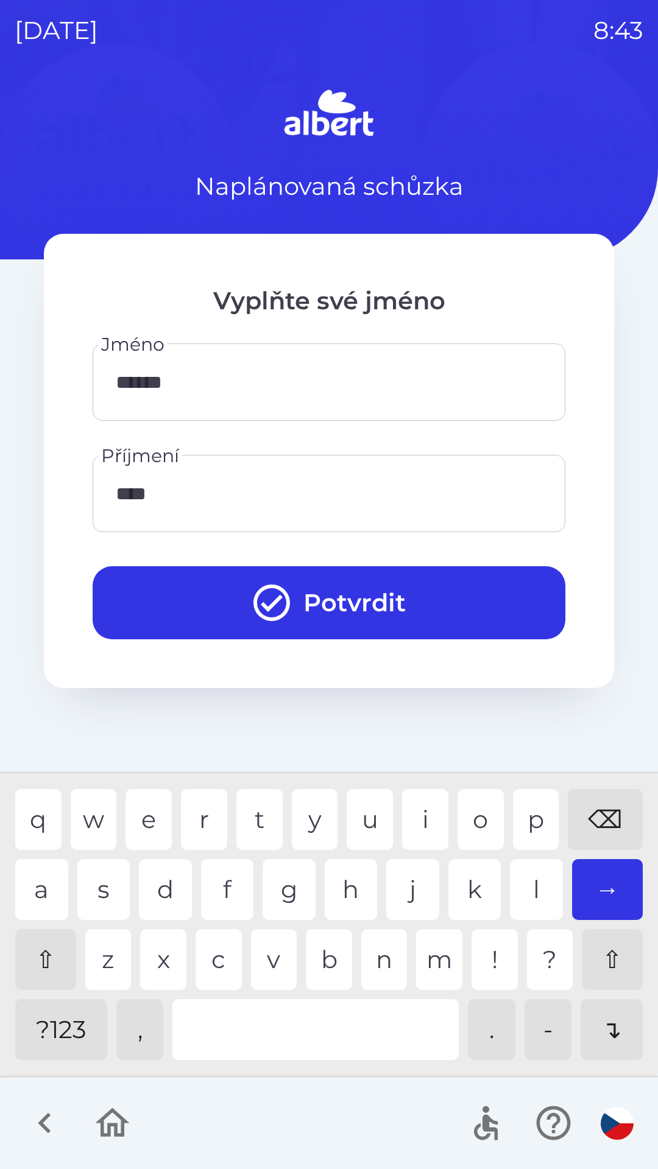
type input "*****"
click at [533, 893] on div "l" at bounding box center [536, 889] width 53 height 61
click at [391, 586] on button "Potvrdit" at bounding box center [329, 602] width 472 height 73
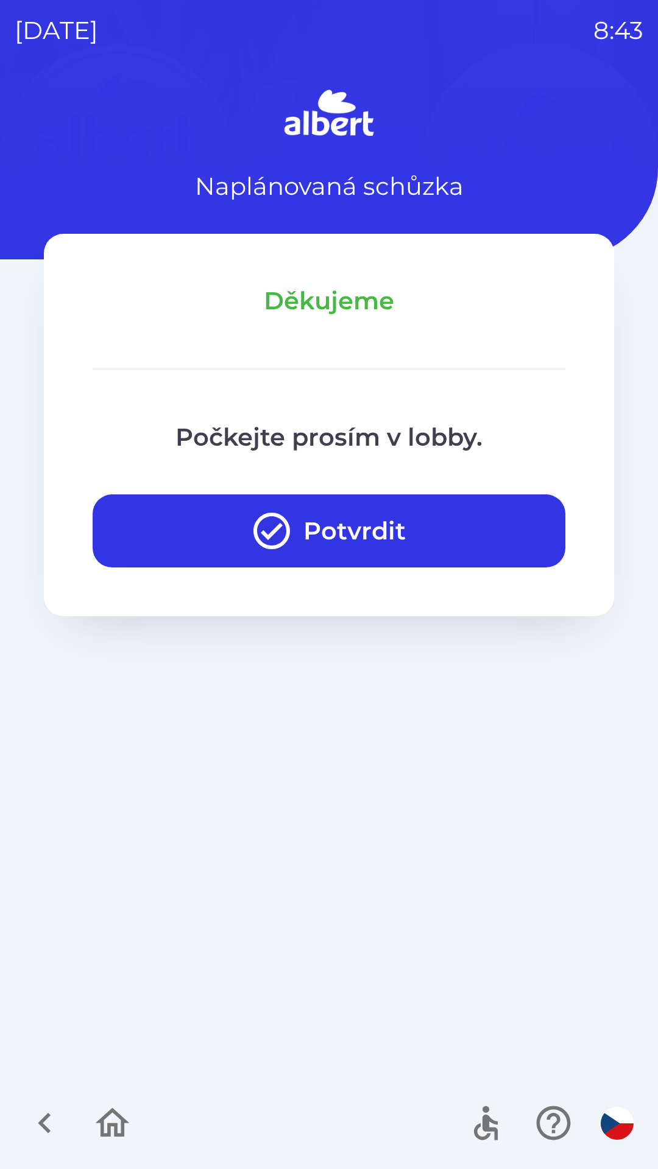
click at [355, 522] on button "Potvrdit" at bounding box center [329, 530] width 472 height 73
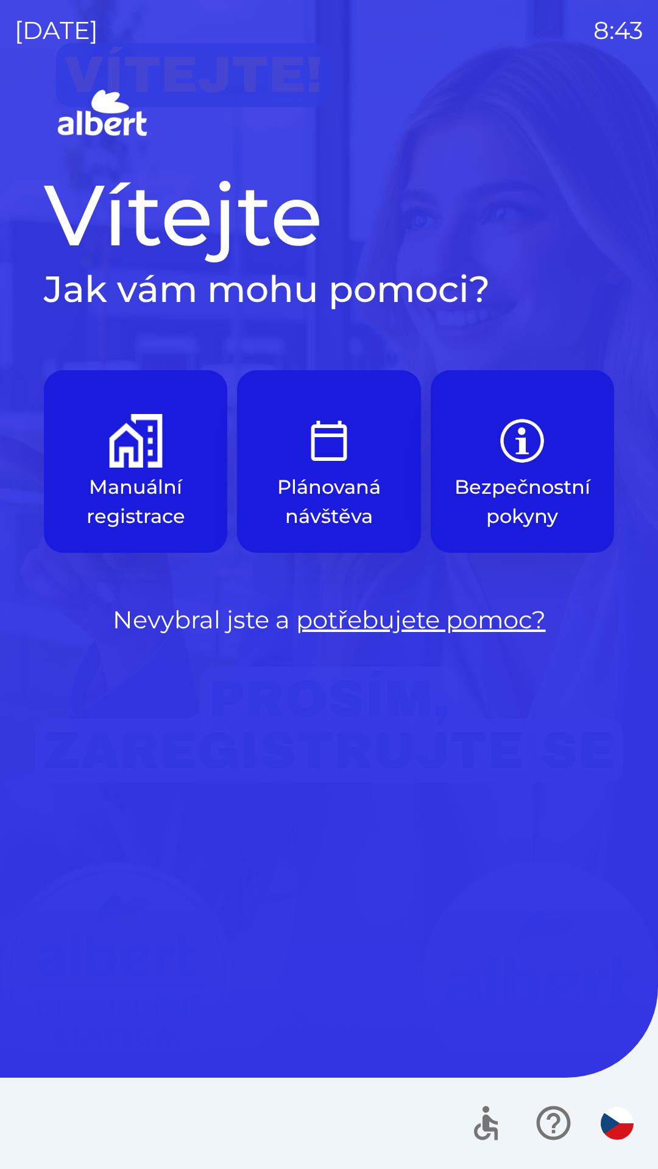
click at [334, 458] on img "button" at bounding box center [329, 441] width 54 height 54
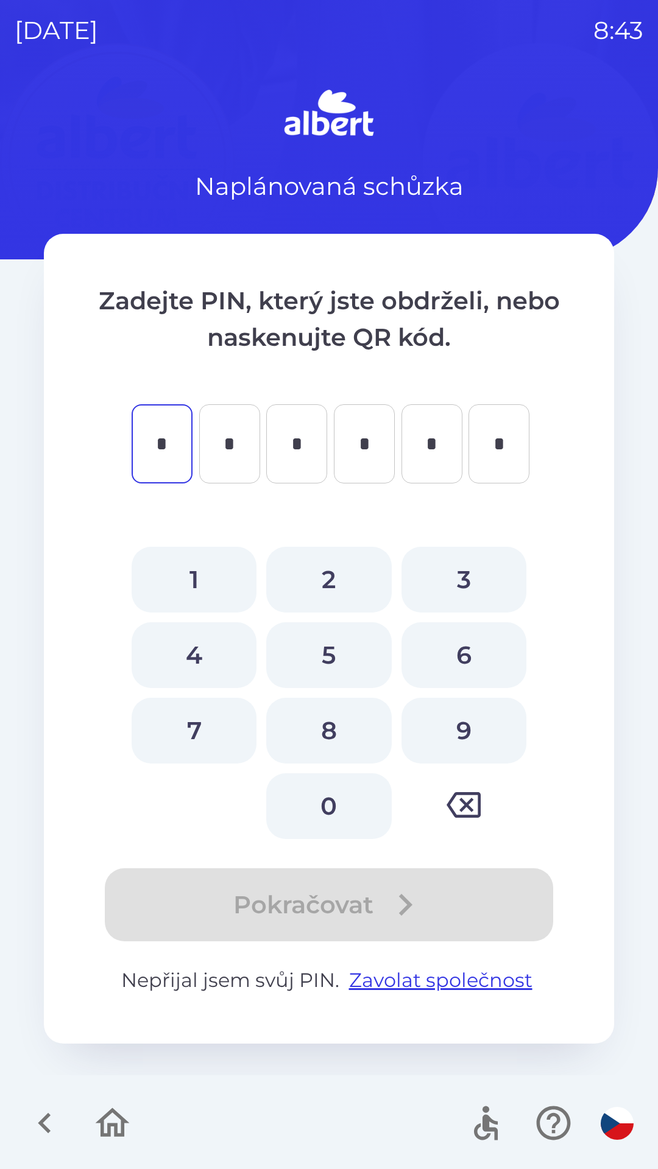
click at [188, 583] on button "1" at bounding box center [194, 580] width 125 height 66
type input "*"
click at [320, 721] on button "8" at bounding box center [328, 731] width 125 height 66
type input "*"
click at [331, 797] on button "0" at bounding box center [328, 806] width 125 height 66
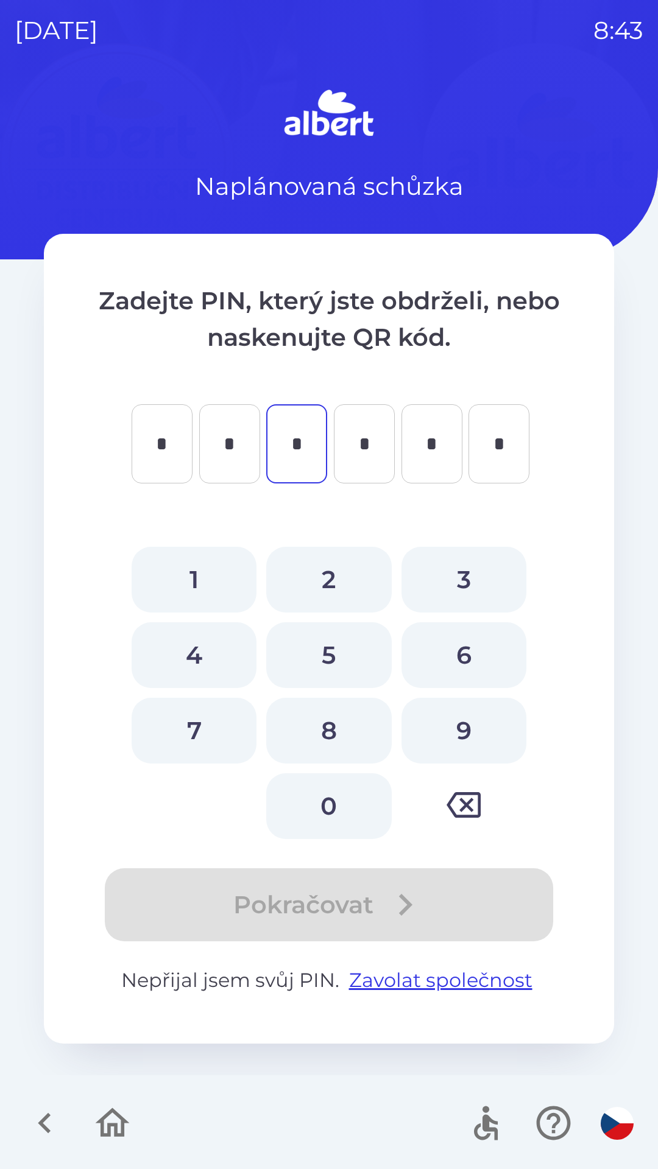
type input "*"
click at [317, 574] on button "2" at bounding box center [328, 580] width 125 height 66
type input "*"
click at [471, 657] on button "6" at bounding box center [463, 655] width 125 height 66
type input "*"
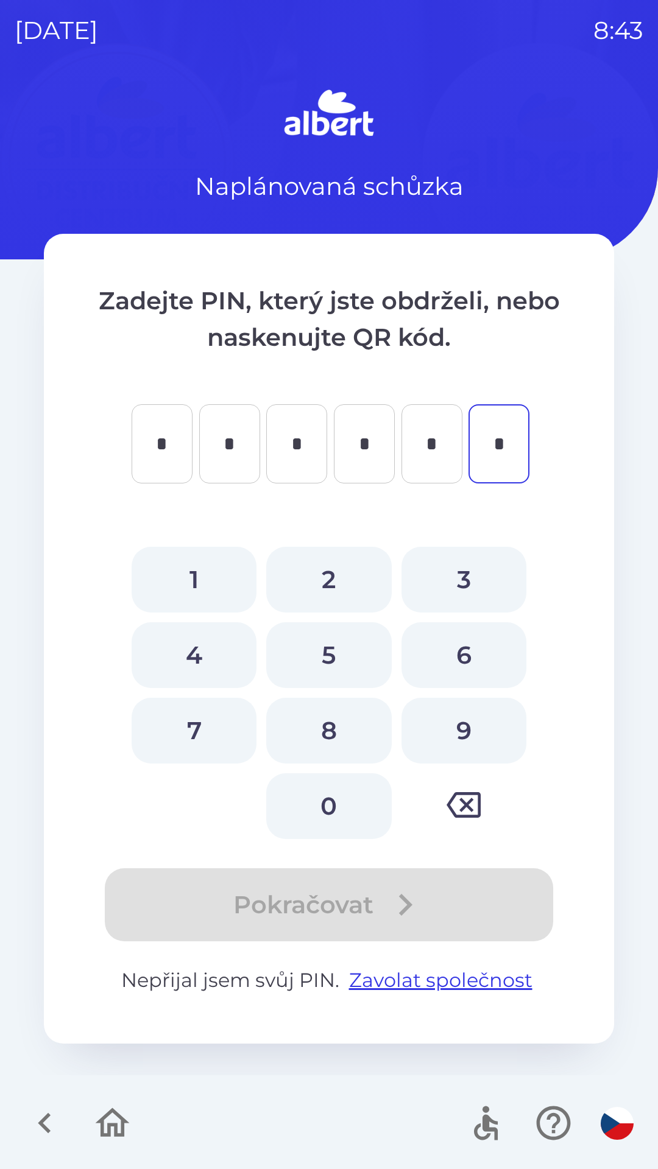
click at [198, 717] on button "7" at bounding box center [194, 731] width 125 height 66
type input "*"
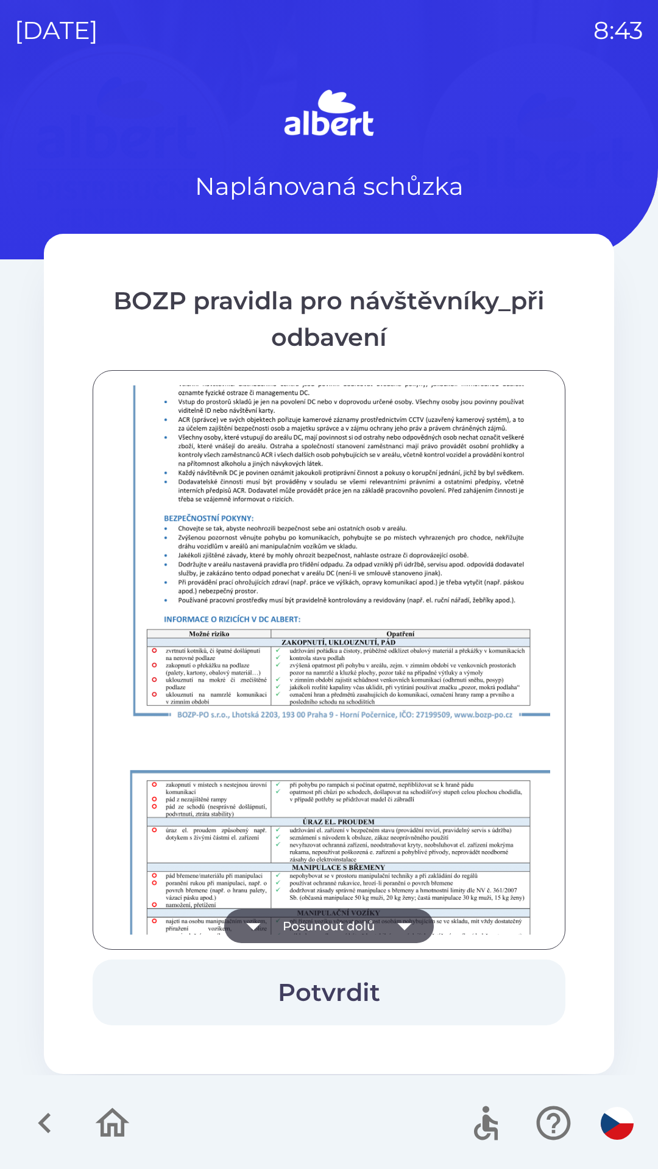
scroll to position [855, 0]
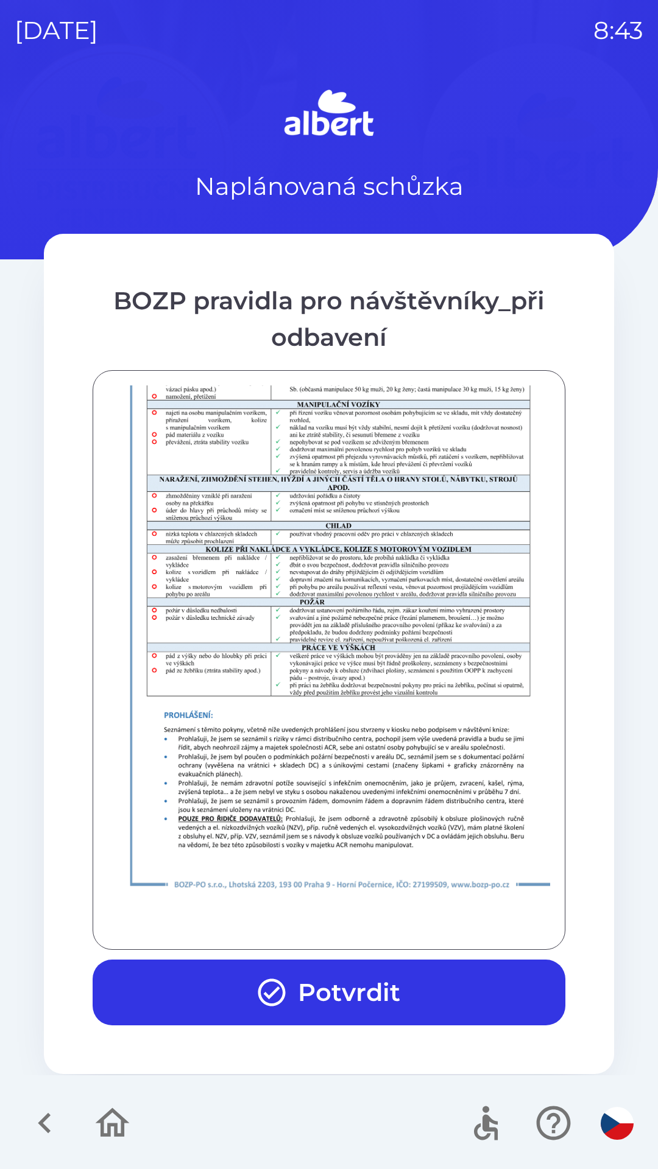
click at [348, 993] on button "Potvrdit" at bounding box center [329, 993] width 472 height 66
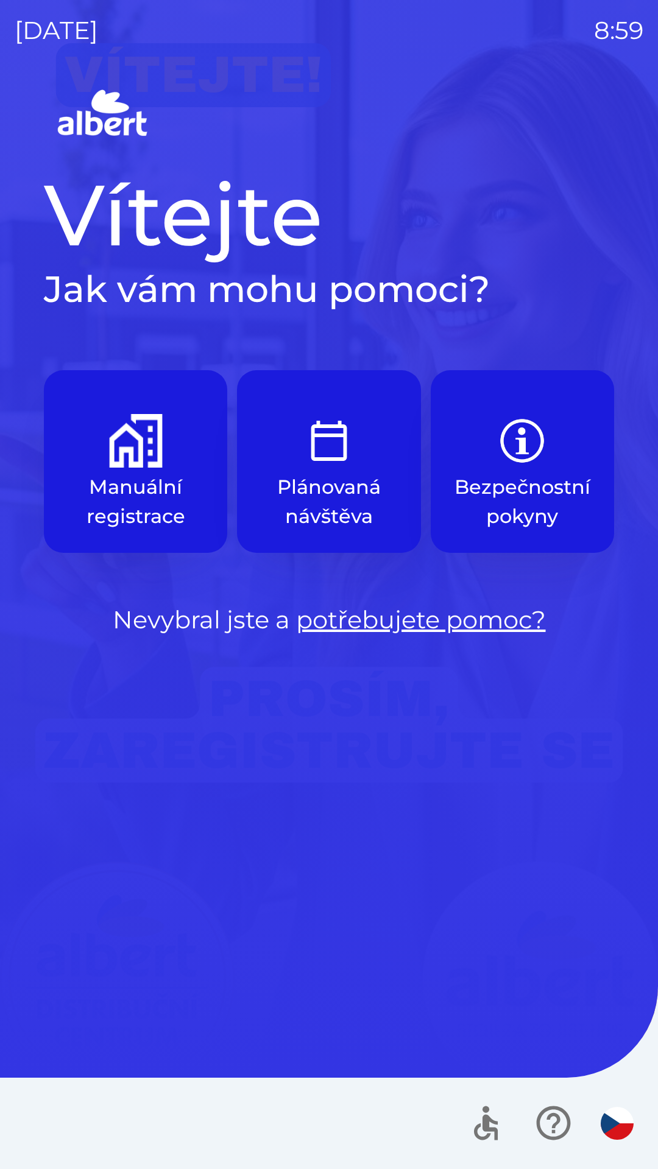
click at [605, 323] on div "Vítejte Jak vám mohu pomoci? Manuální registrace Plánovaná návštěva Bezpečnostn…" at bounding box center [329, 400] width 570 height 475
click at [187, 235] on h1 "Vítejte" at bounding box center [329, 215] width 570 height 104
click at [142, 449] on img "button" at bounding box center [136, 441] width 54 height 54
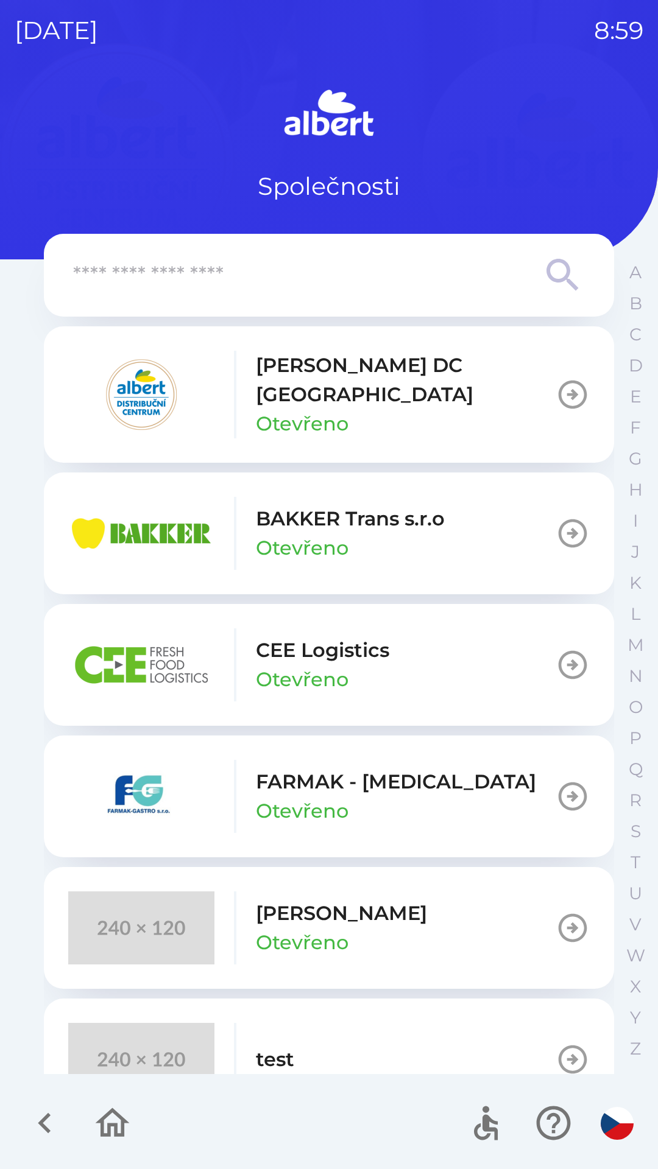
click at [329, 508] on p "BAKKER Trans s.r.o" at bounding box center [350, 518] width 189 height 29
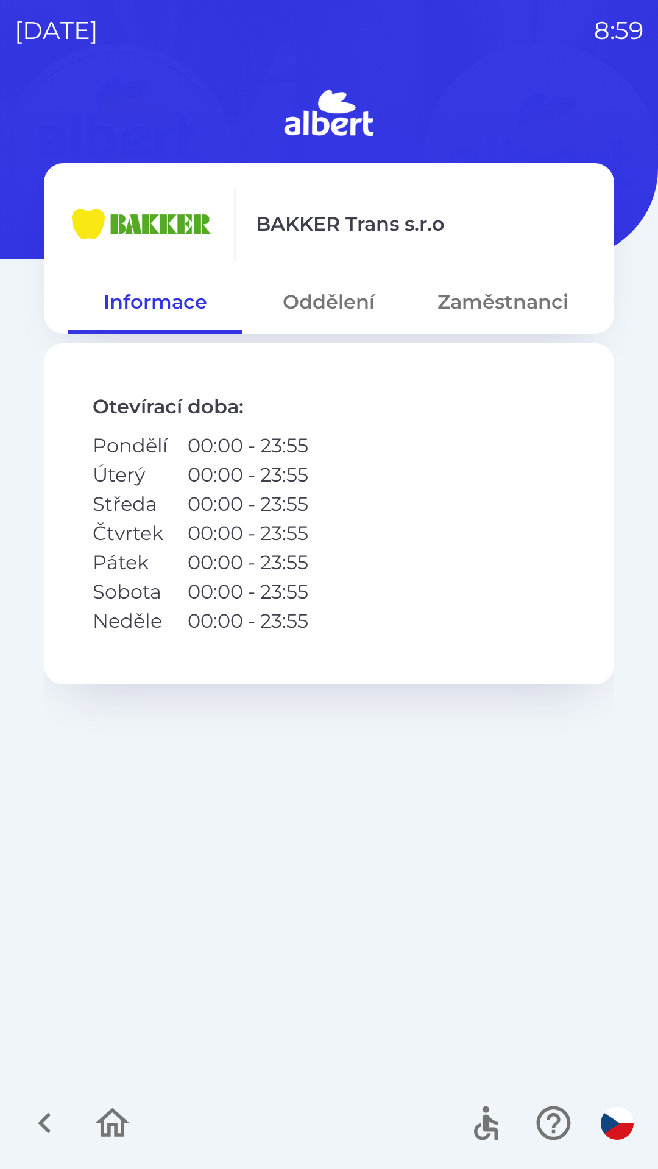
click at [317, 298] on button "Oddělení" at bounding box center [329, 302] width 174 height 44
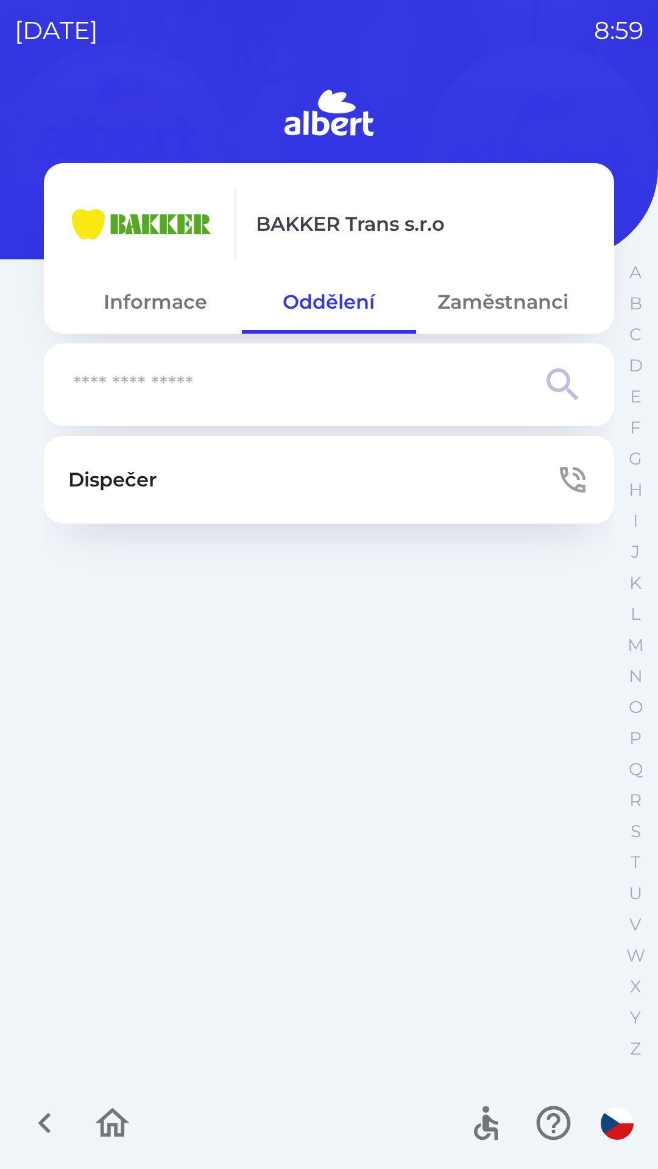
click at [146, 472] on p "Dispečer" at bounding box center [112, 479] width 88 height 29
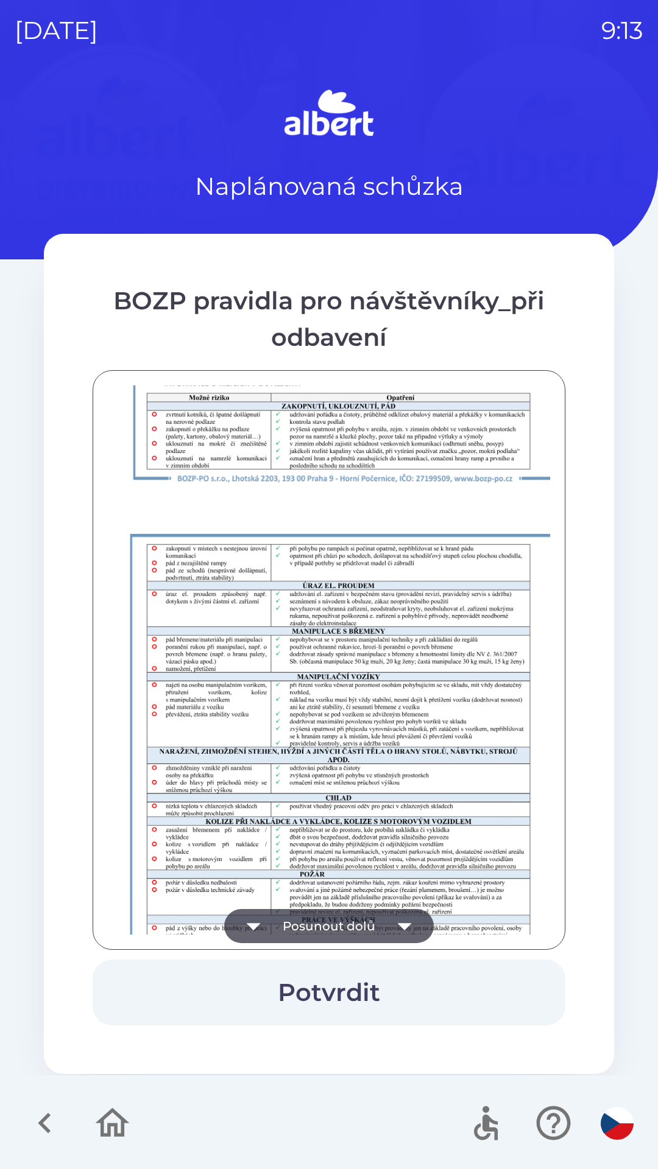
scroll to position [855, 0]
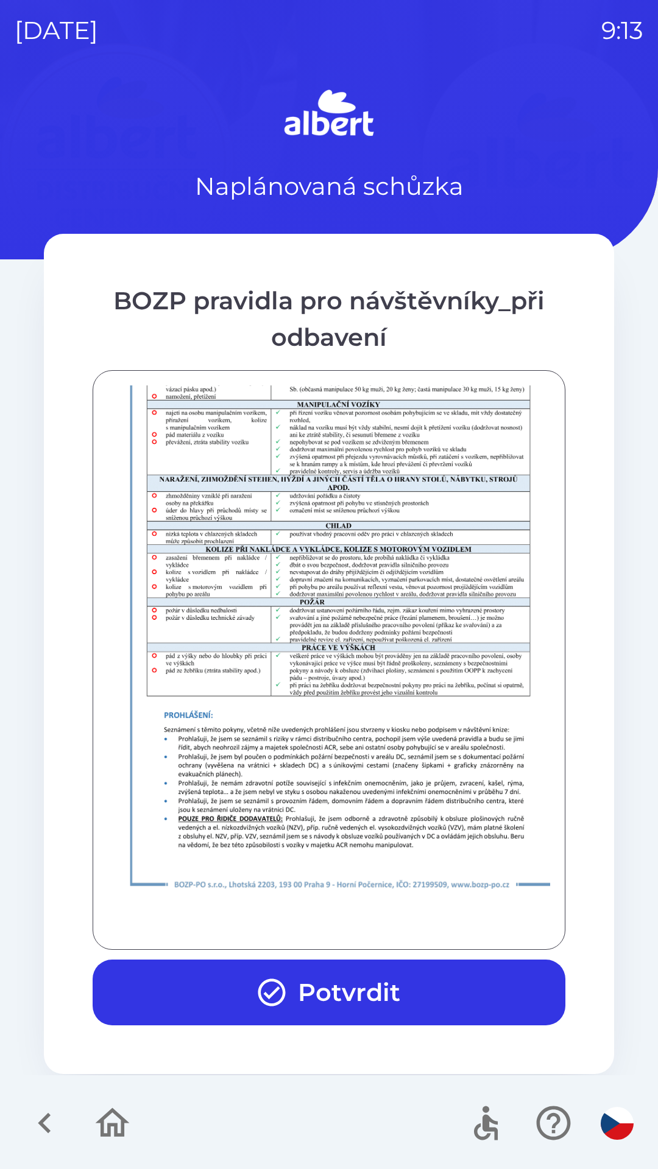
click at [109, 1121] on icon "button" at bounding box center [112, 1123] width 41 height 41
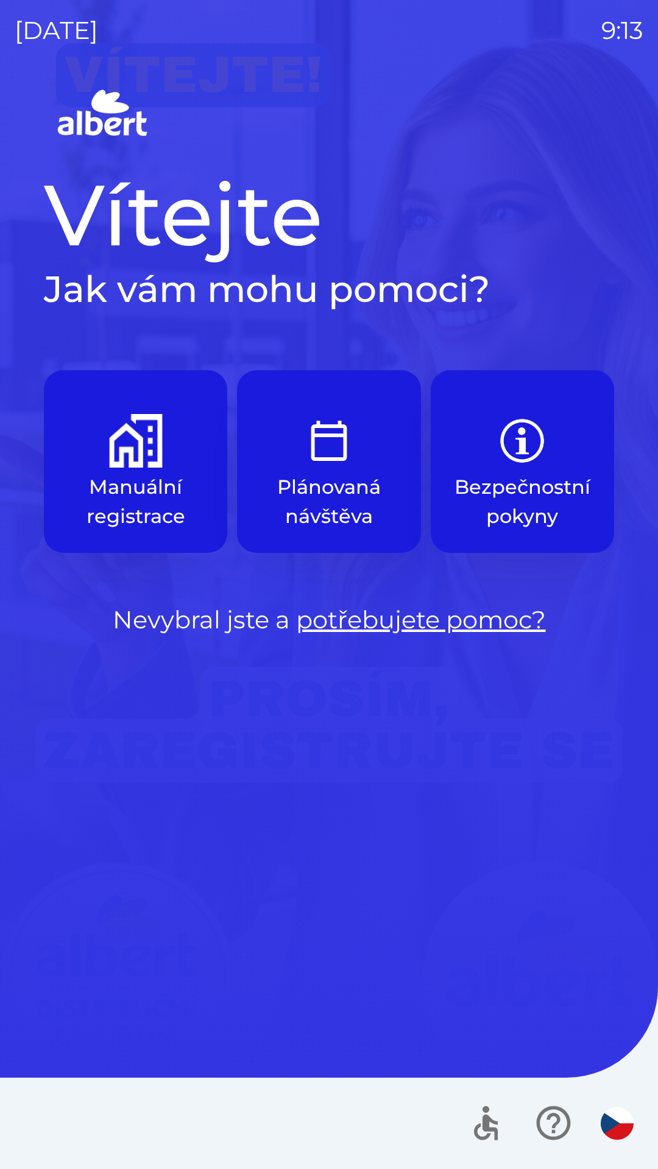
click at [161, 472] on button "Manuální registrace" at bounding box center [135, 461] width 183 height 183
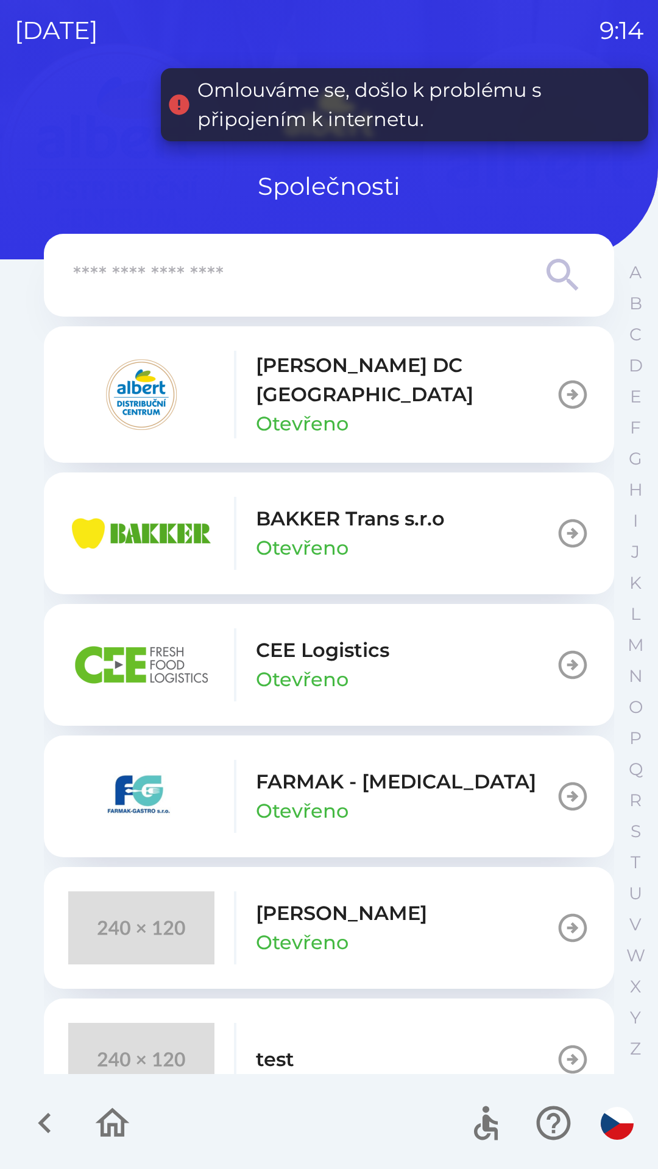
click at [543, 395] on button "[PERSON_NAME] DC [GEOGRAPHIC_DATA] Otevřeno" at bounding box center [329, 394] width 570 height 136
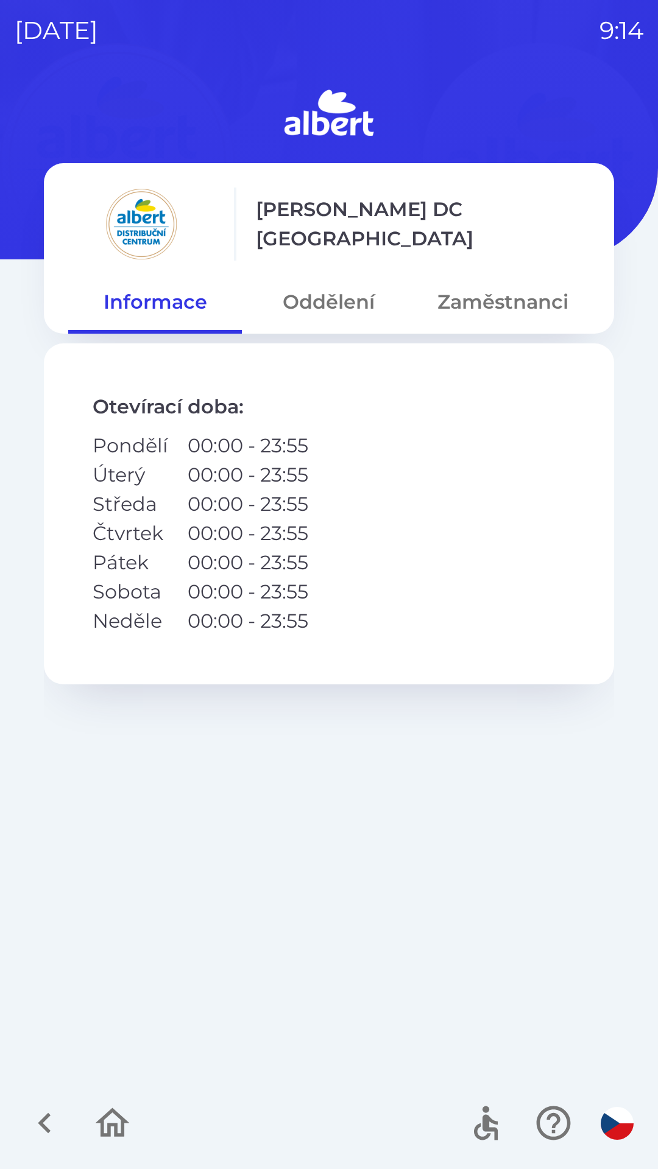
click at [323, 297] on button "Oddělení" at bounding box center [329, 302] width 174 height 44
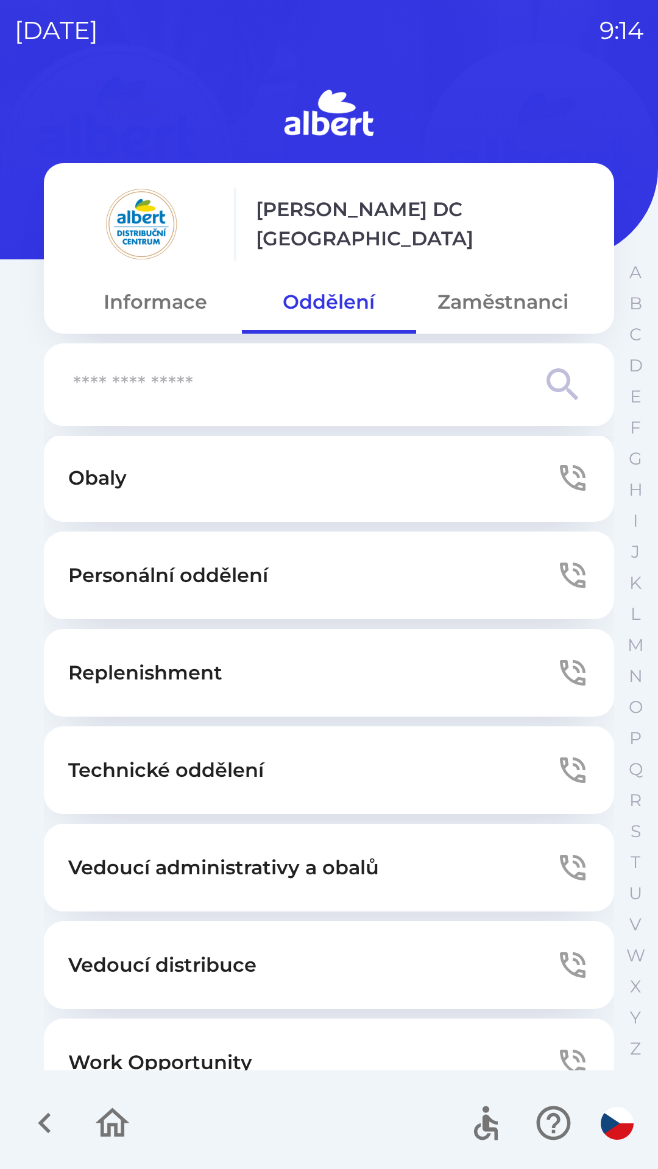
scroll to position [330, 0]
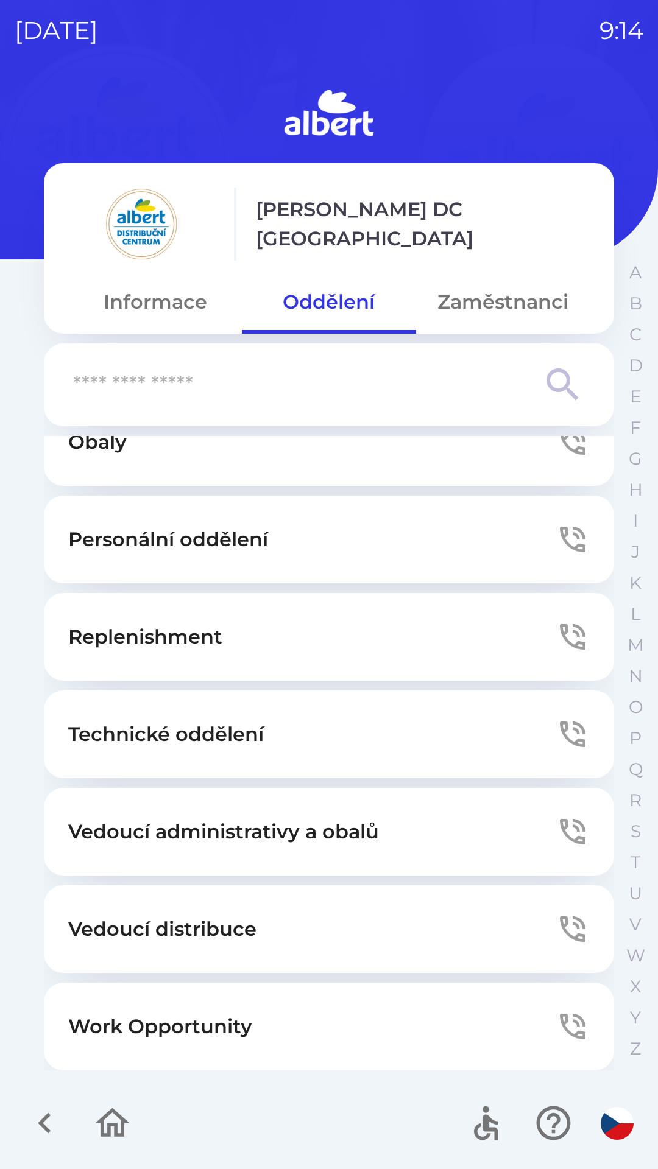
click at [492, 297] on button "Zaměstnanci" at bounding box center [503, 302] width 174 height 44
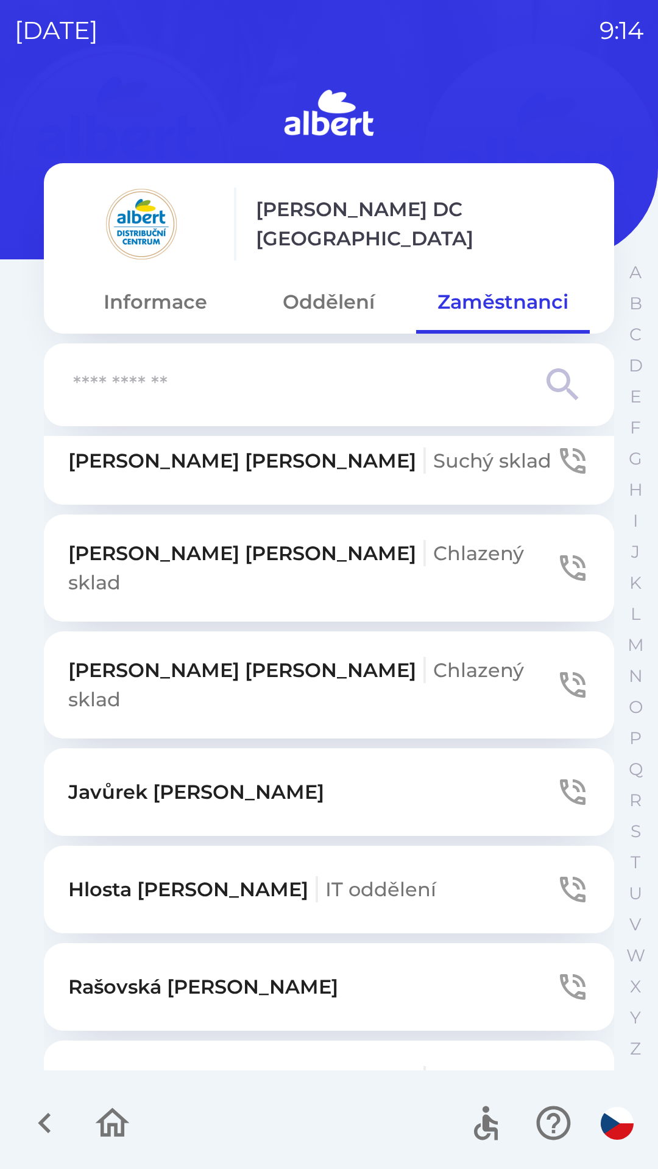
scroll to position [874, 0]
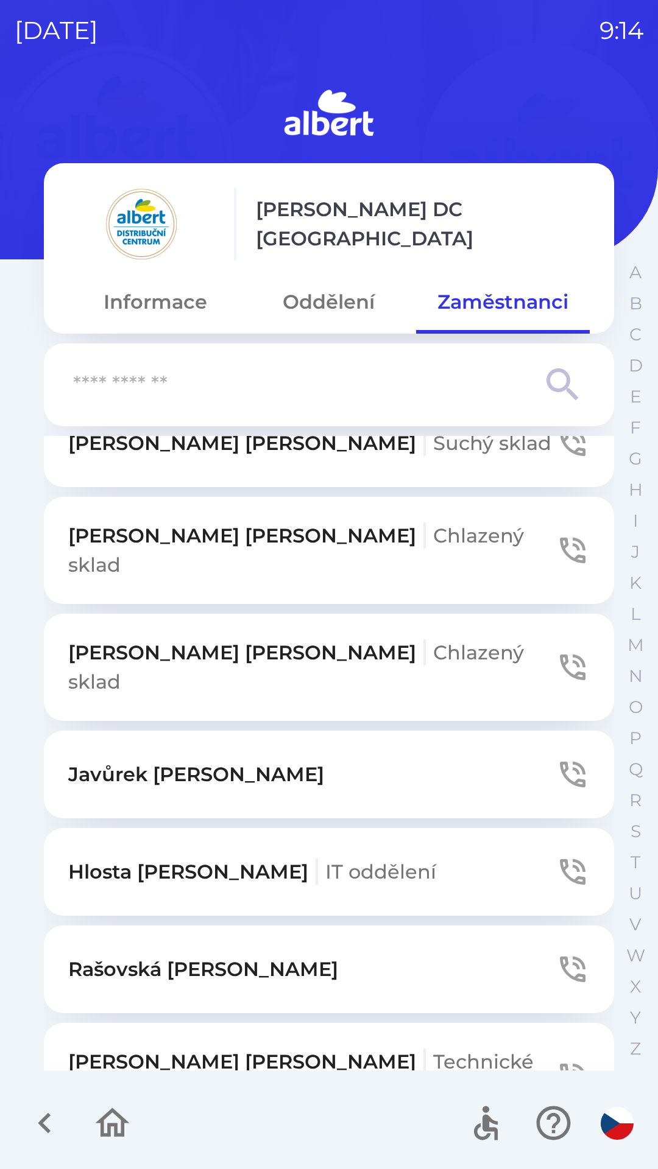
click at [328, 293] on button "Oddělení" at bounding box center [329, 302] width 174 height 44
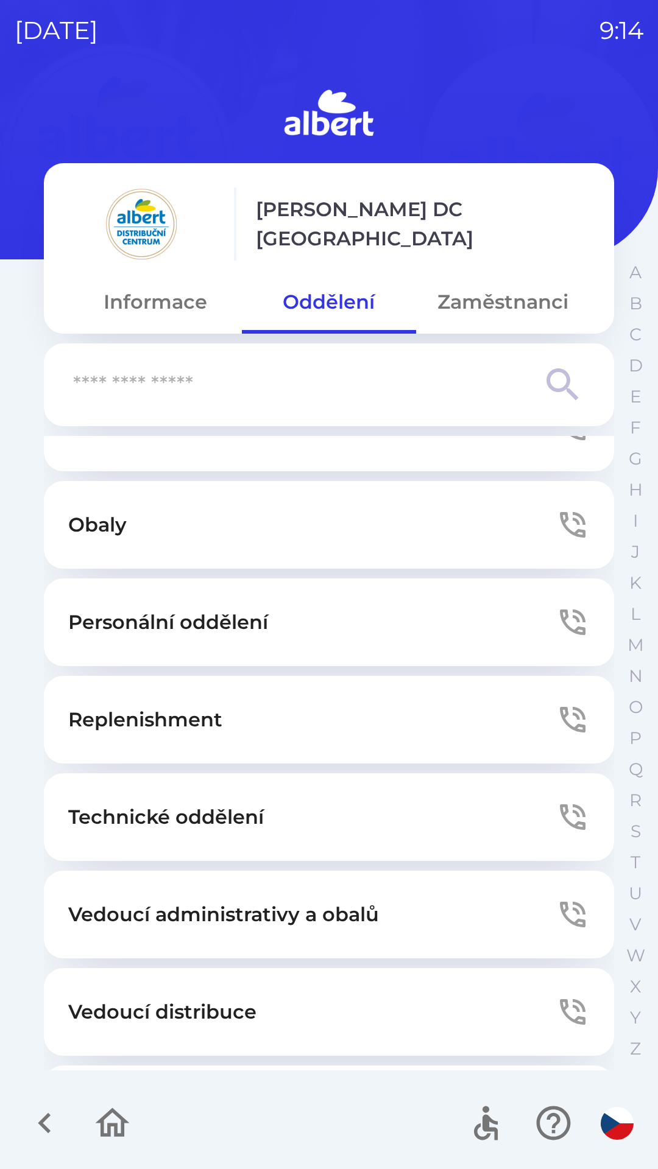
scroll to position [330, 0]
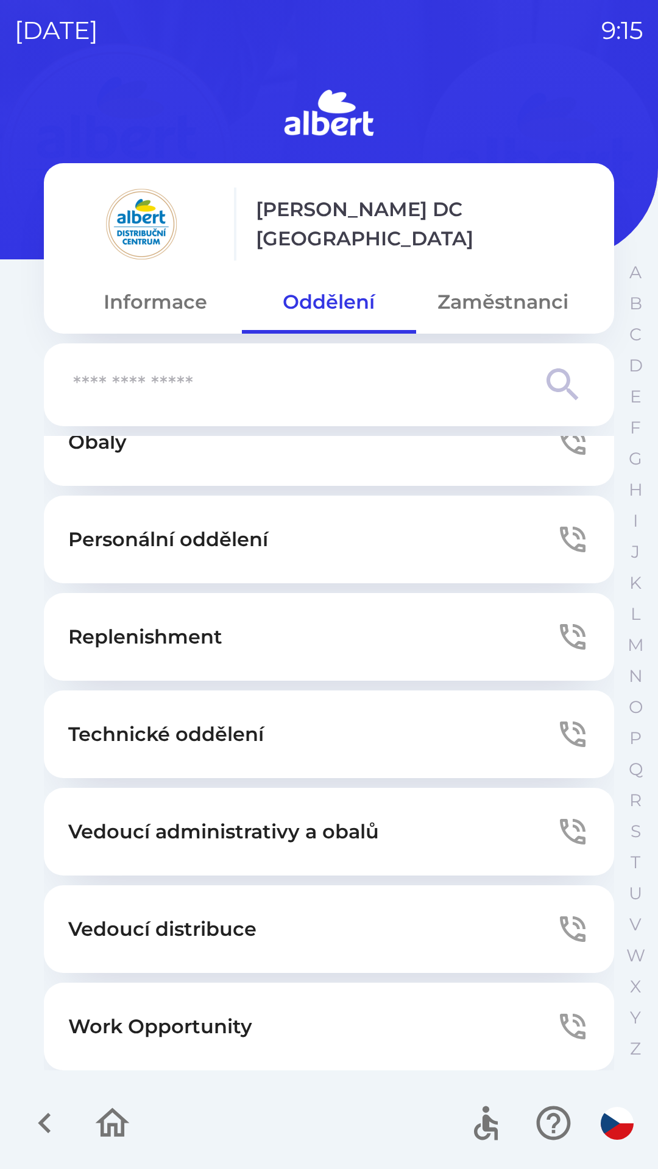
click at [472, 311] on button "Zaměstnanci" at bounding box center [503, 302] width 174 height 44
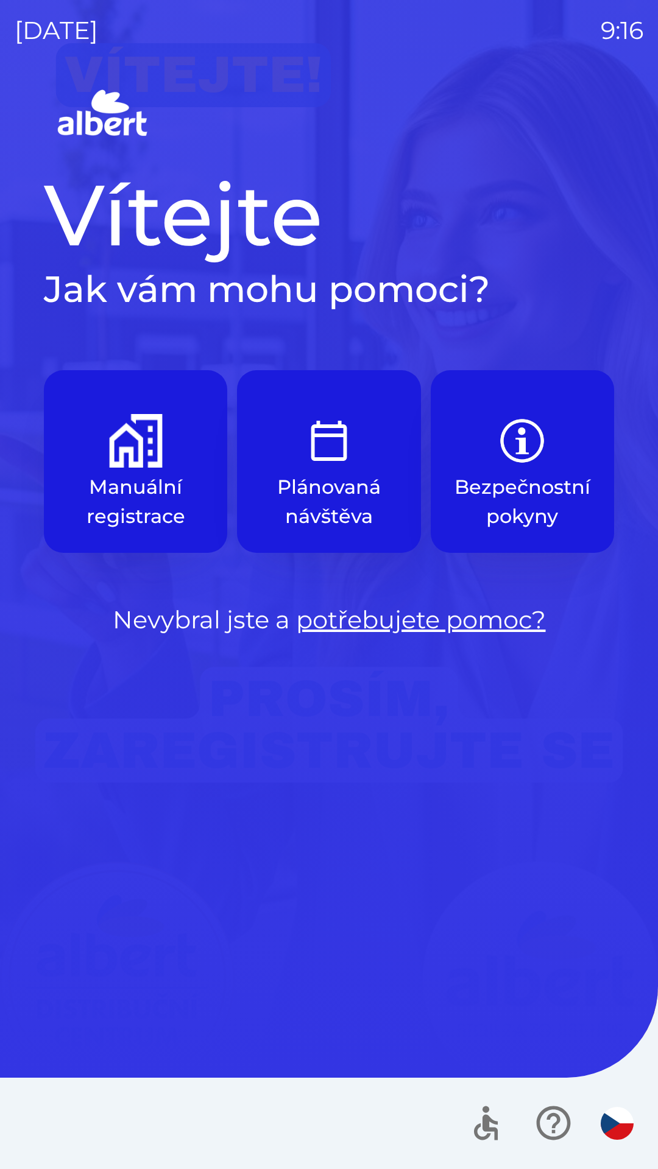
click at [159, 410] on button "Manuální registrace" at bounding box center [135, 461] width 183 height 183
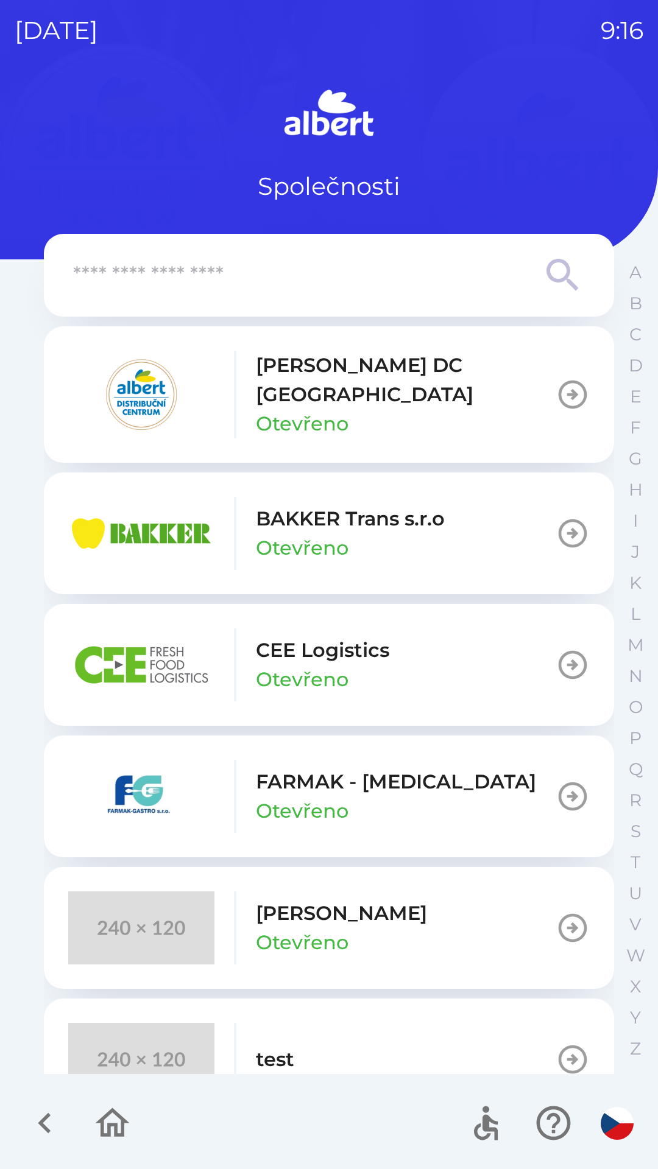
click at [360, 395] on div "[PERSON_NAME] DC [GEOGRAPHIC_DATA] Otevřeno" at bounding box center [406, 395] width 300 height 88
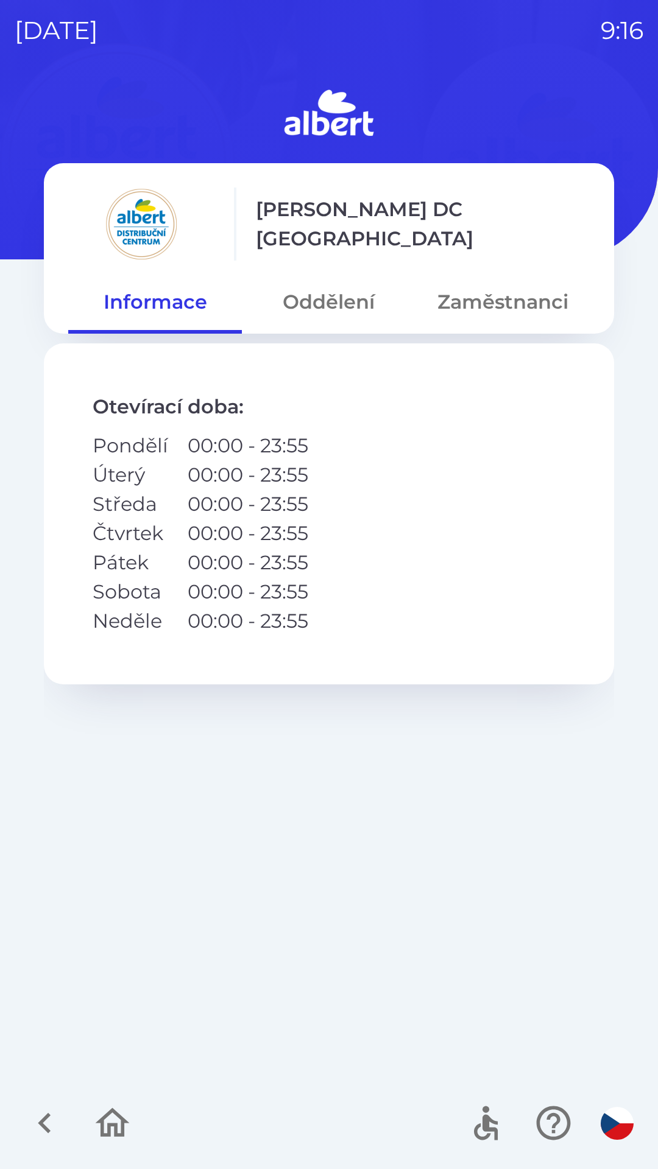
click at [505, 297] on button "Zaměstnanci" at bounding box center [503, 302] width 174 height 44
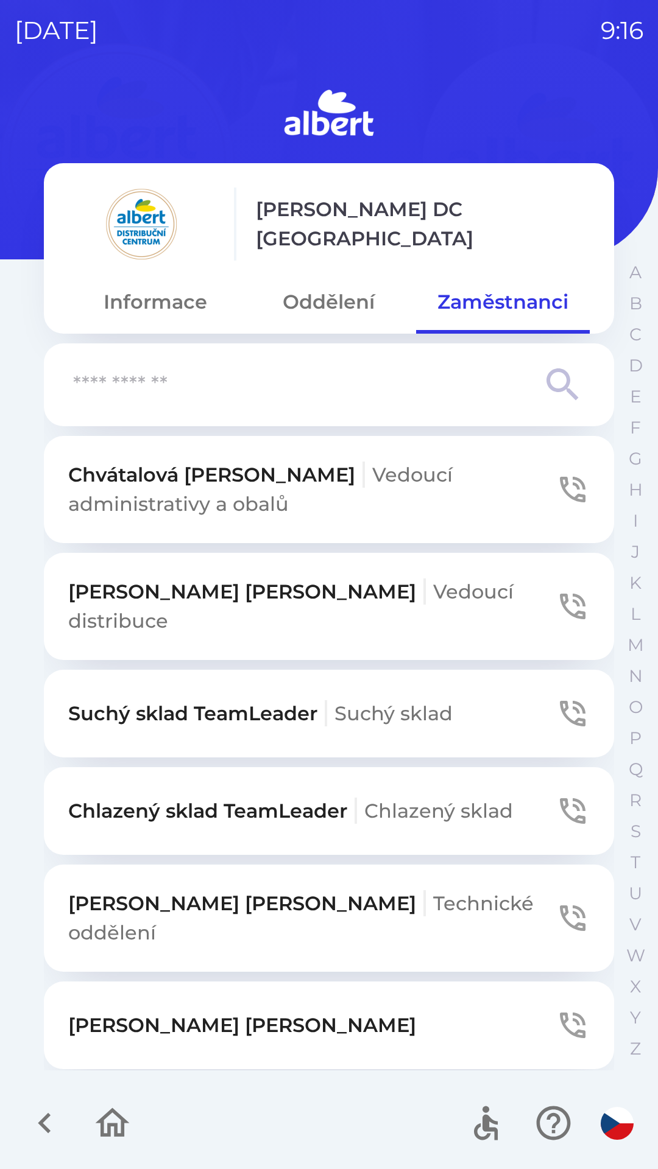
click at [110, 1101] on button "button" at bounding box center [112, 1123] width 51 height 51
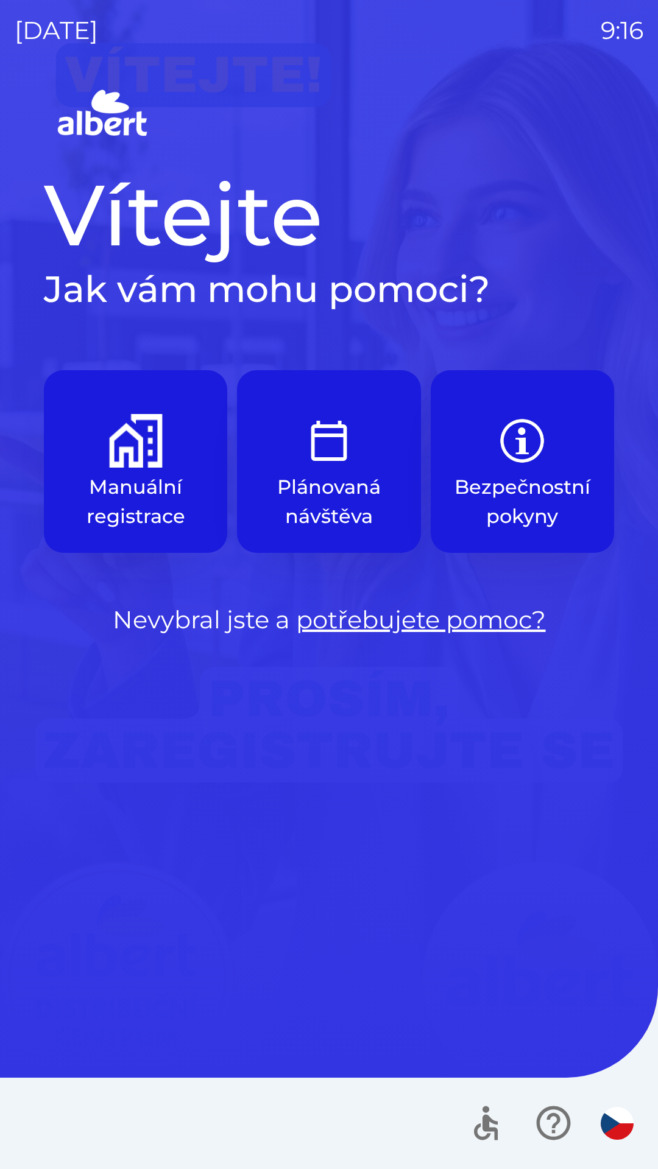
click at [533, 467] on img "button" at bounding box center [522, 441] width 54 height 54
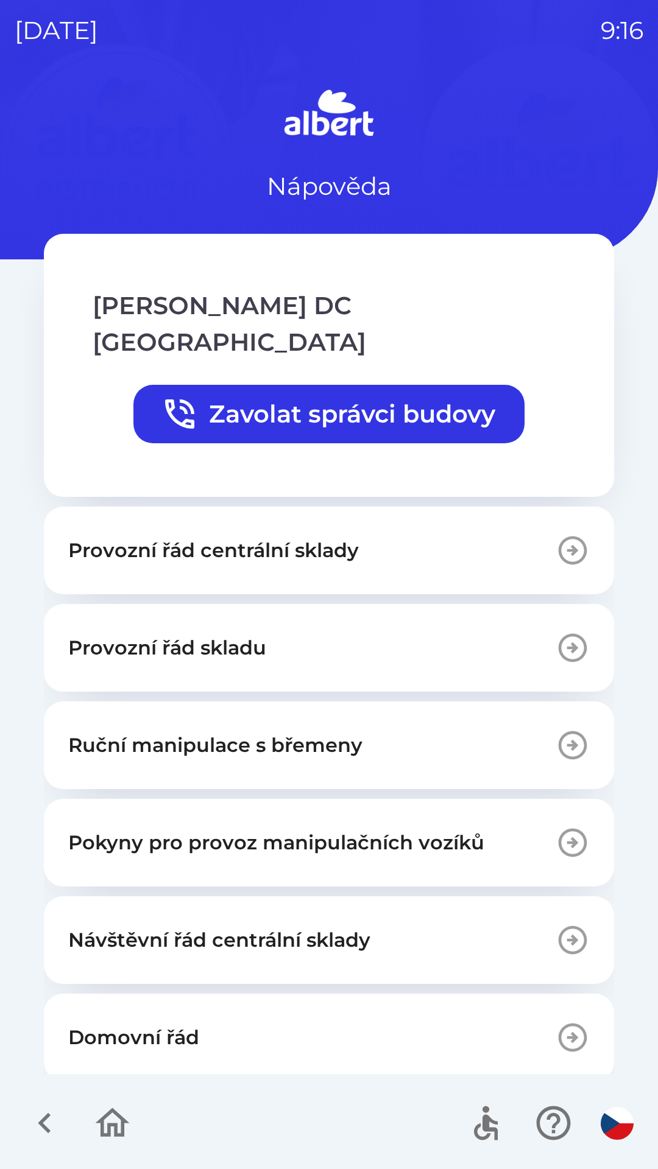
scroll to position [263, 0]
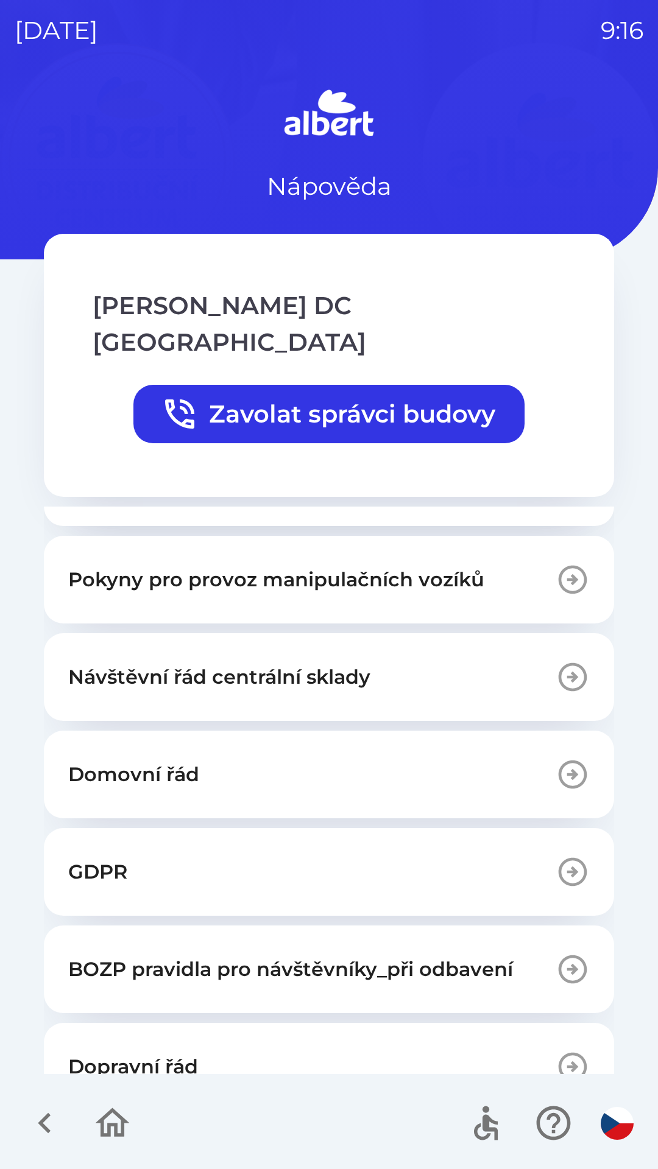
click at [381, 925] on button "BOZP pravidla pro návštěvníky_při odbavení" at bounding box center [329, 969] width 570 height 88
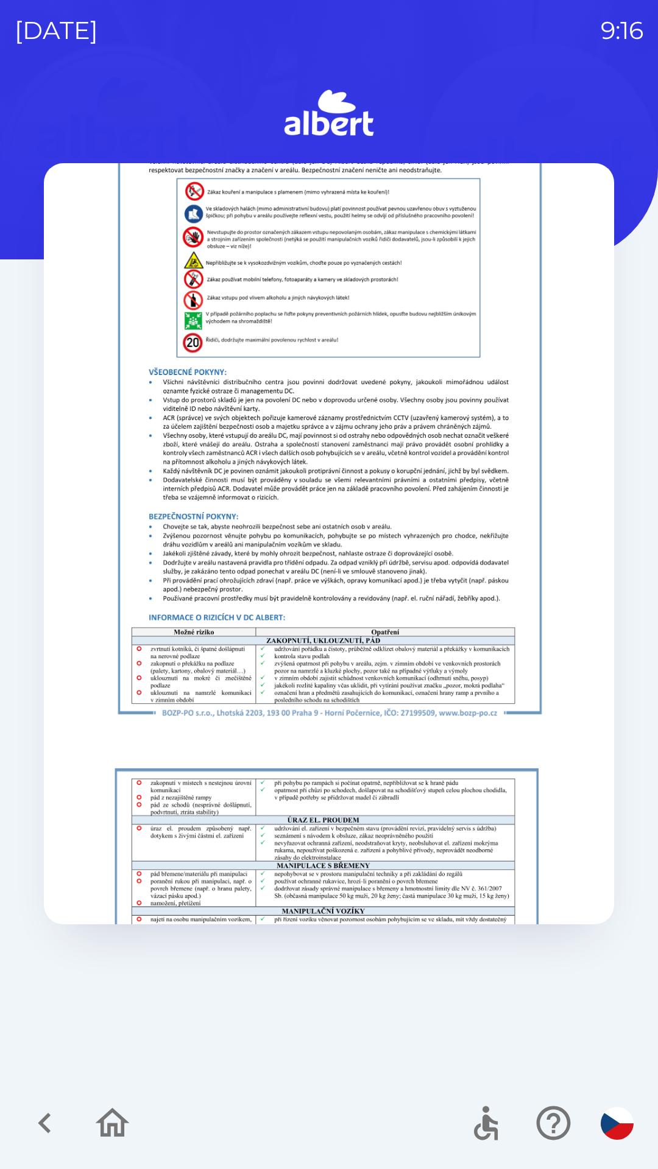
scroll to position [876, 0]
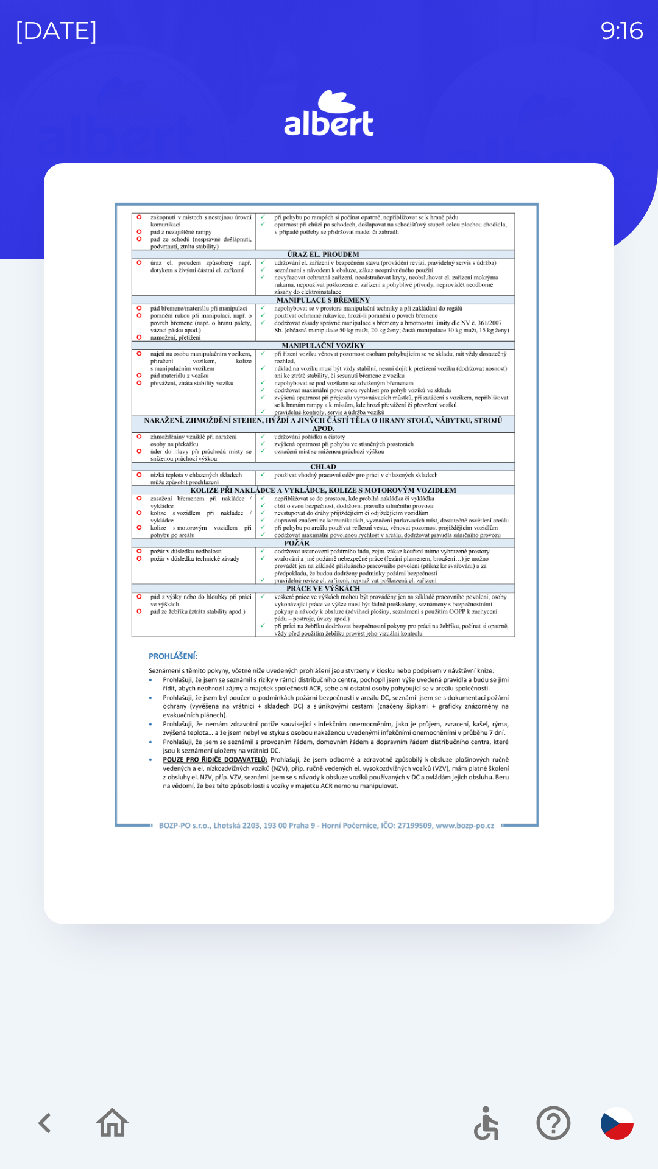
click at [355, 992] on div "BOZP pravidla pro návštěvníky_při odbavení" at bounding box center [329, 627] width 628 height 1084
click at [354, 866] on div "BOZP pravidla pro návštěvníky_při odbavení" at bounding box center [329, 106] width 570 height 1637
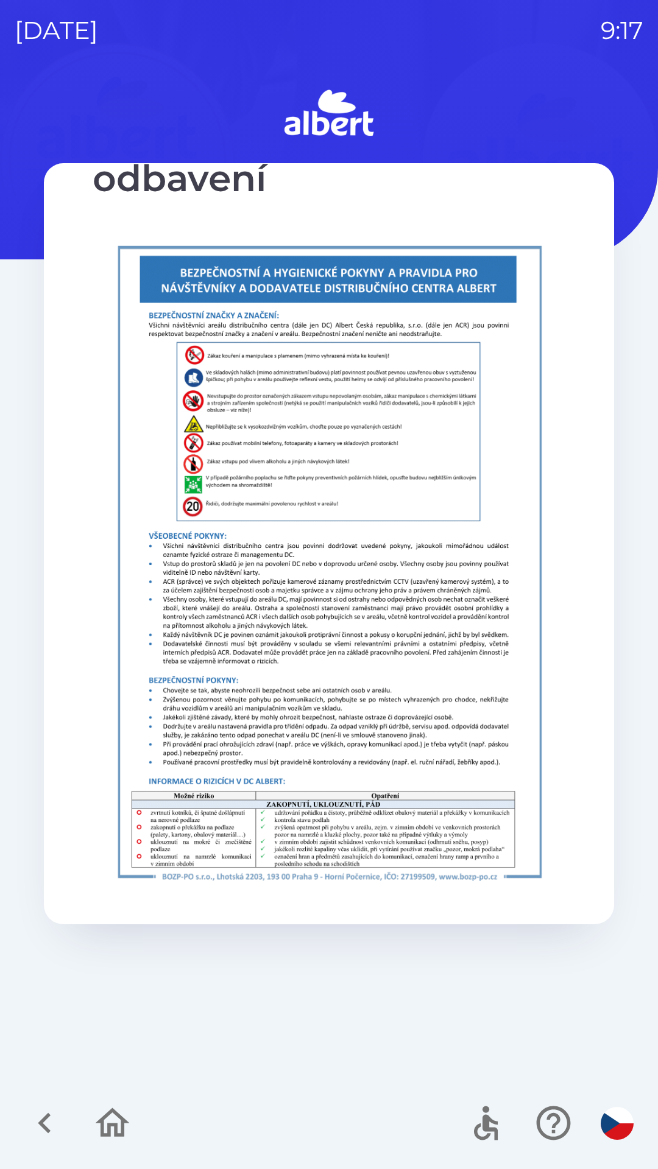
scroll to position [0, 0]
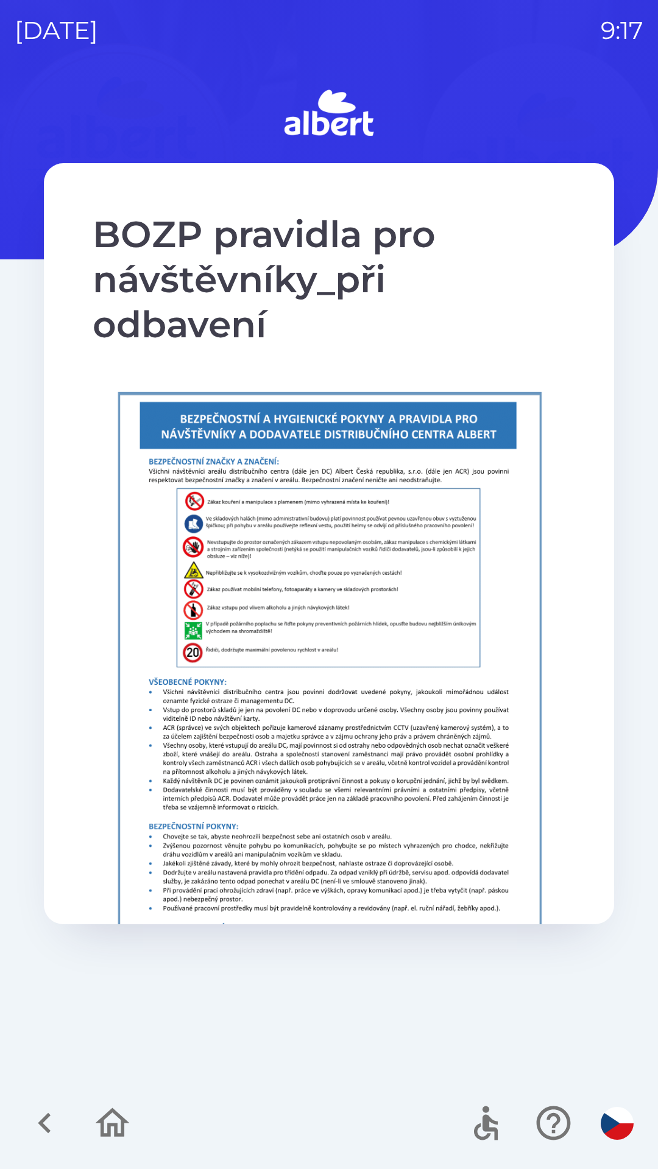
click at [107, 1131] on icon "button" at bounding box center [112, 1123] width 41 height 41
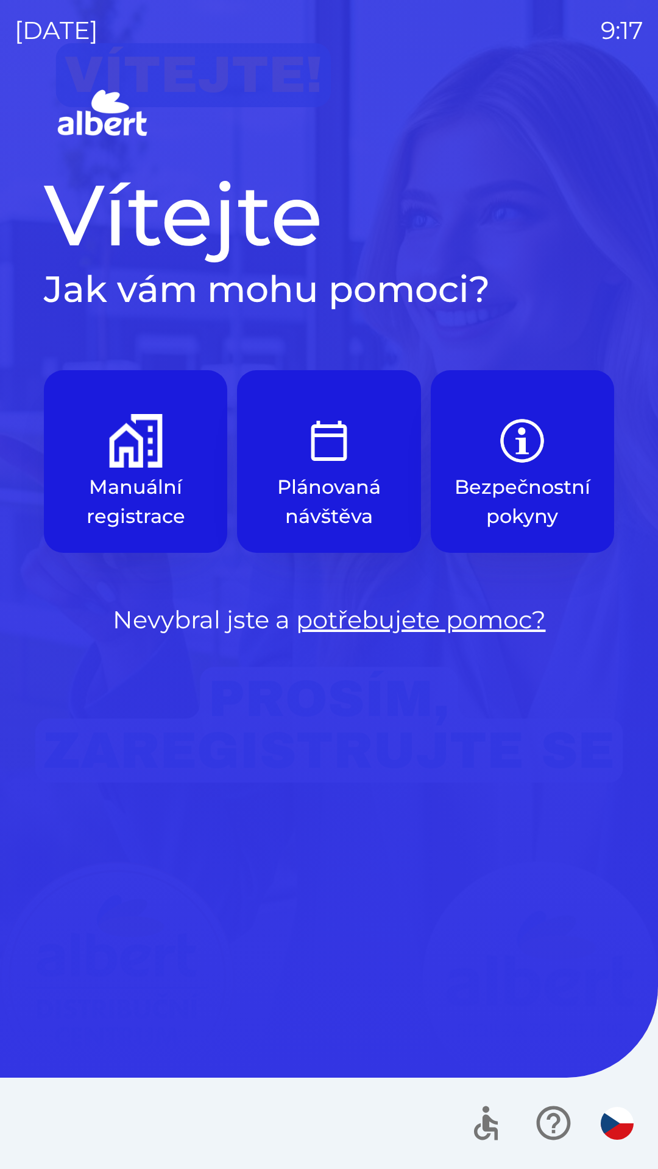
click at [114, 960] on div "Vítejte Jak vám mohu pomoci? Manuální registrace Plánovaná návštěva Bezpečnostn…" at bounding box center [329, 627] width 628 height 1084
click at [322, 448] on img "button" at bounding box center [329, 441] width 54 height 54
